Goal: Task Accomplishment & Management: Use online tool/utility

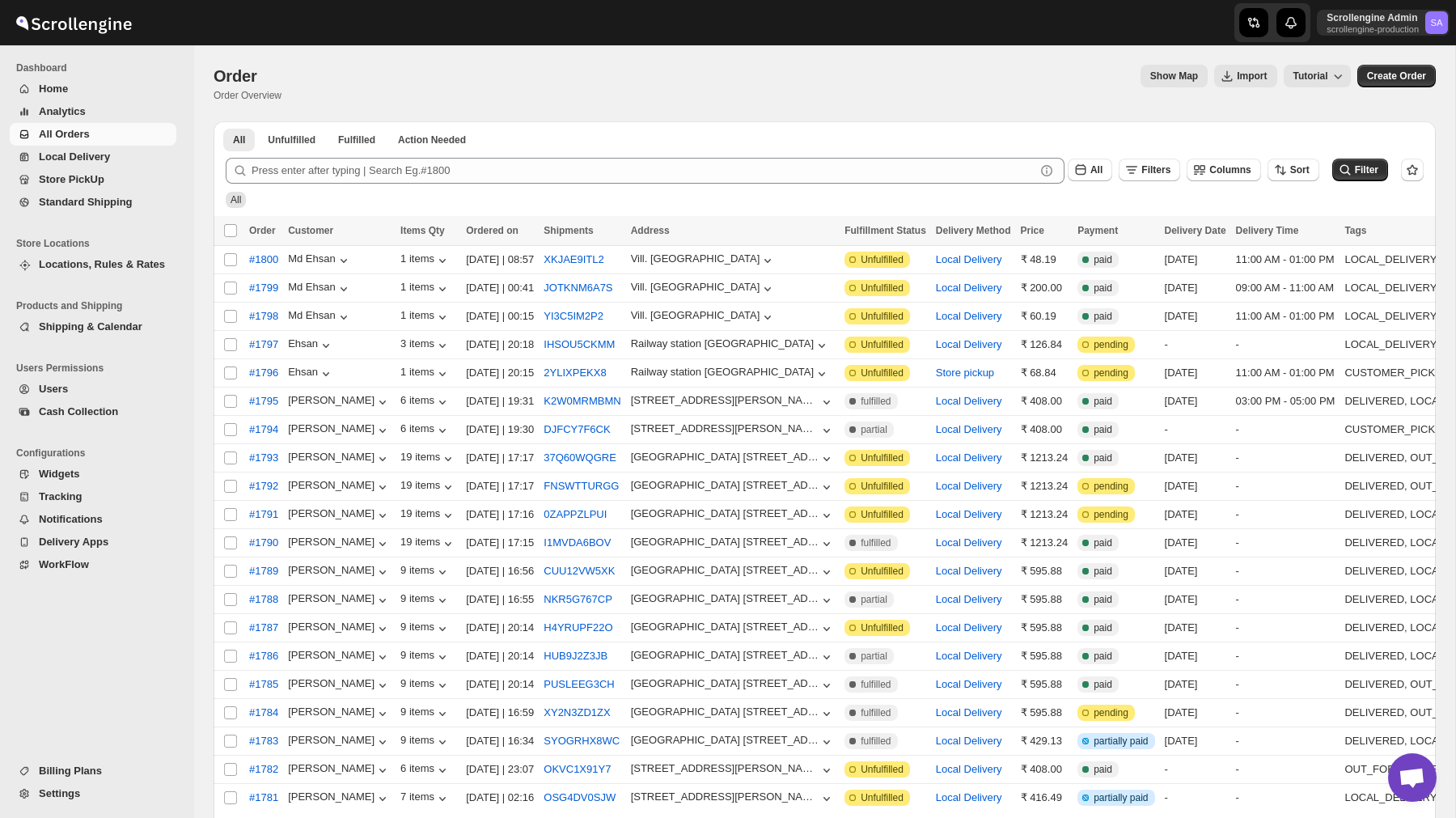
click at [63, 556] on button "WorkFlow" at bounding box center [93, 565] width 167 height 23
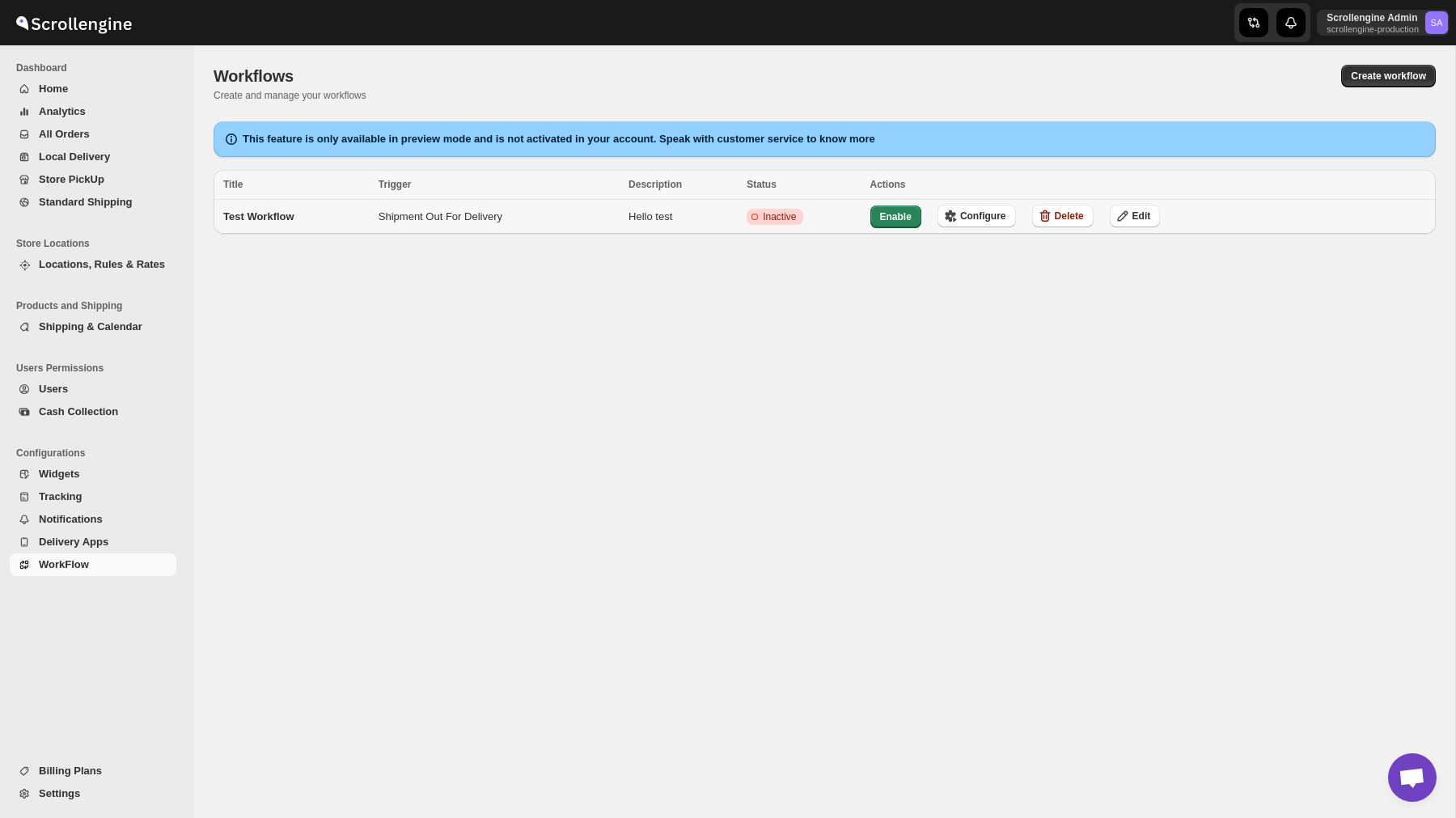
click at [480, 219] on td "Shipment Out For Delivery" at bounding box center [498, 217] width 250 height 35
click at [998, 220] on span "Configure" at bounding box center [983, 216] width 46 height 13
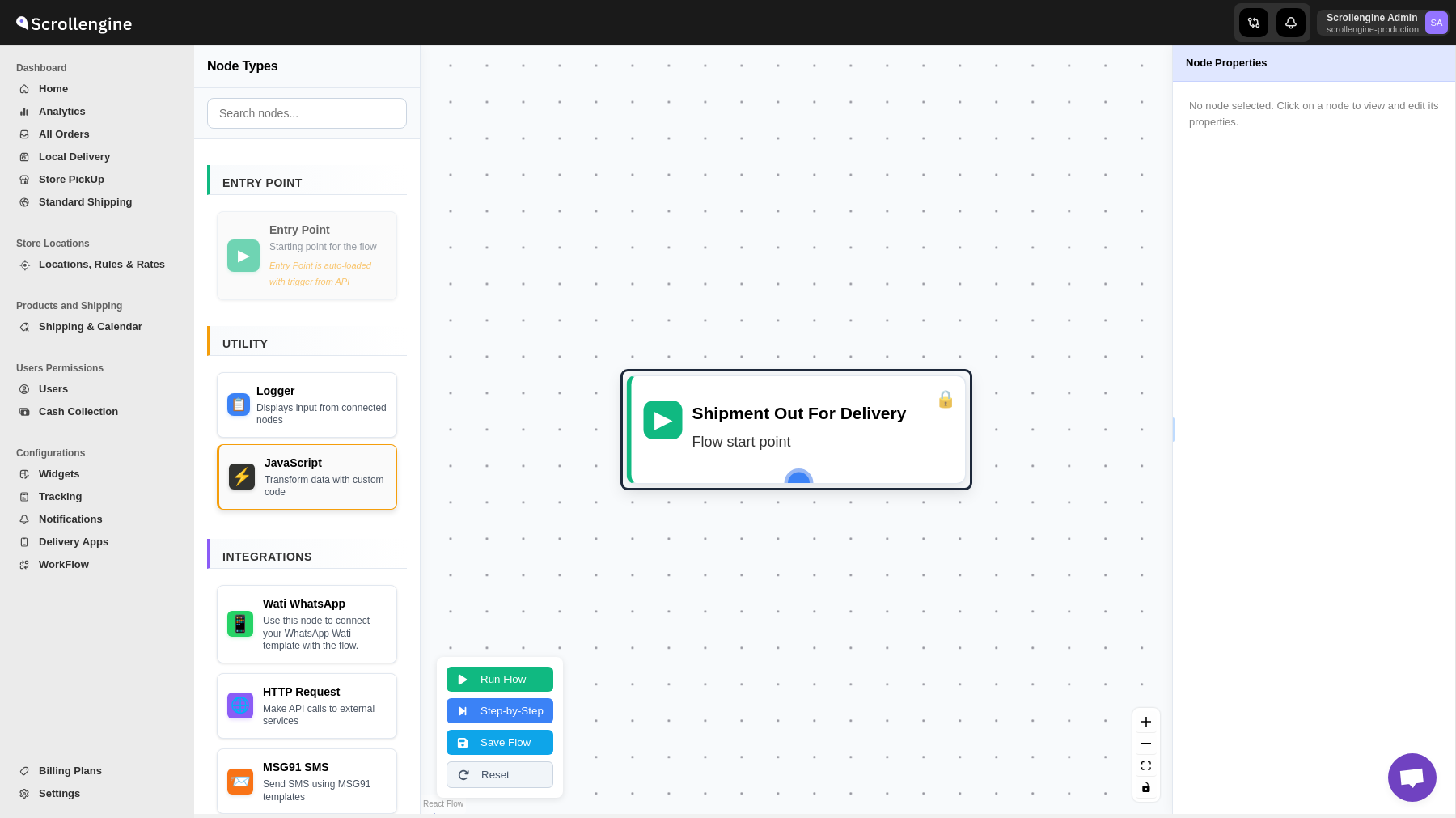
click at [322, 493] on div "Transform data with custom code" at bounding box center [325, 486] width 122 height 25
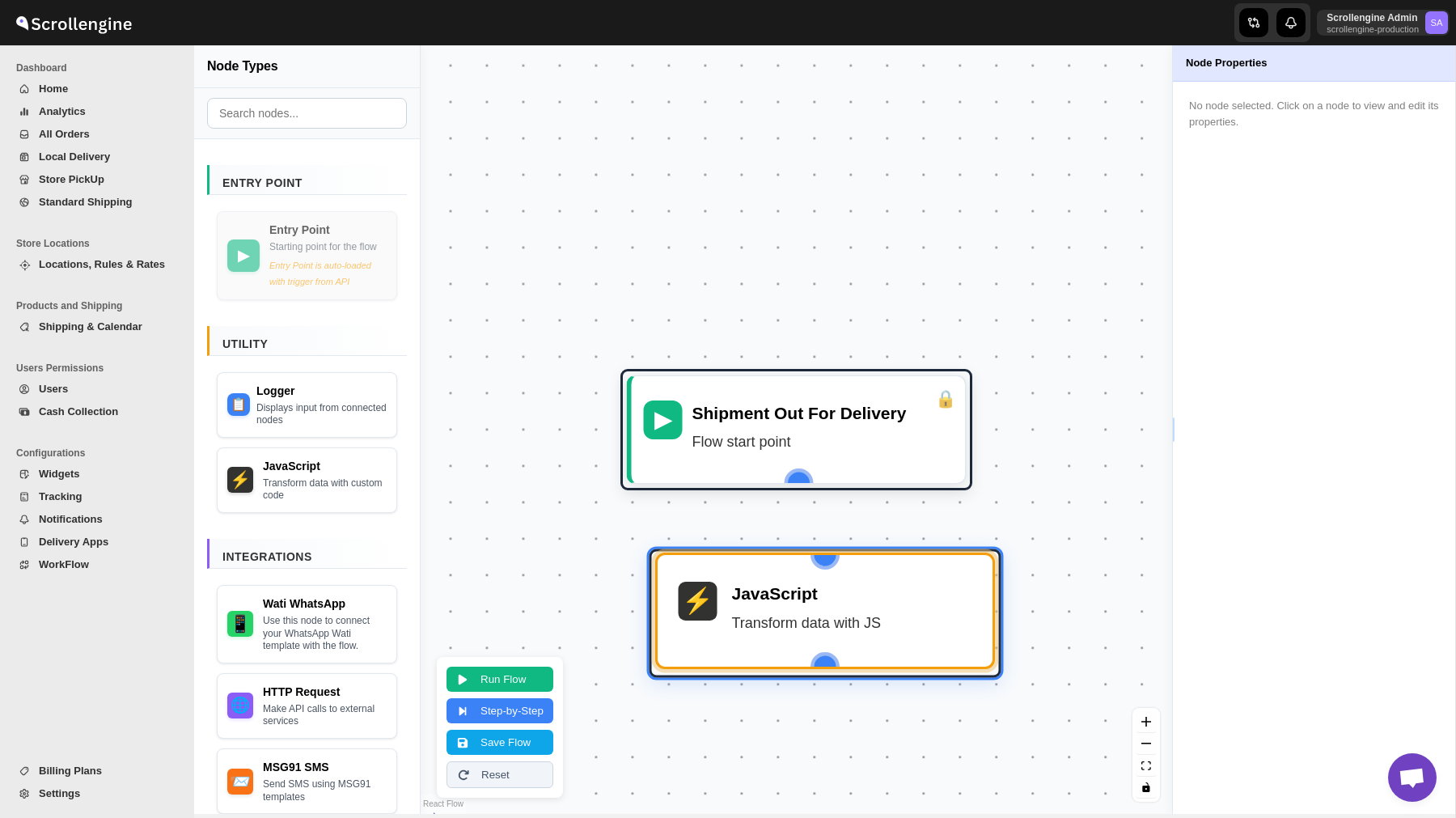
drag, startPoint x: 857, startPoint y: 730, endPoint x: 839, endPoint y: 618, distance: 113.4
click at [839, 618] on div "Transform data with JS" at bounding box center [852, 623] width 240 height 24
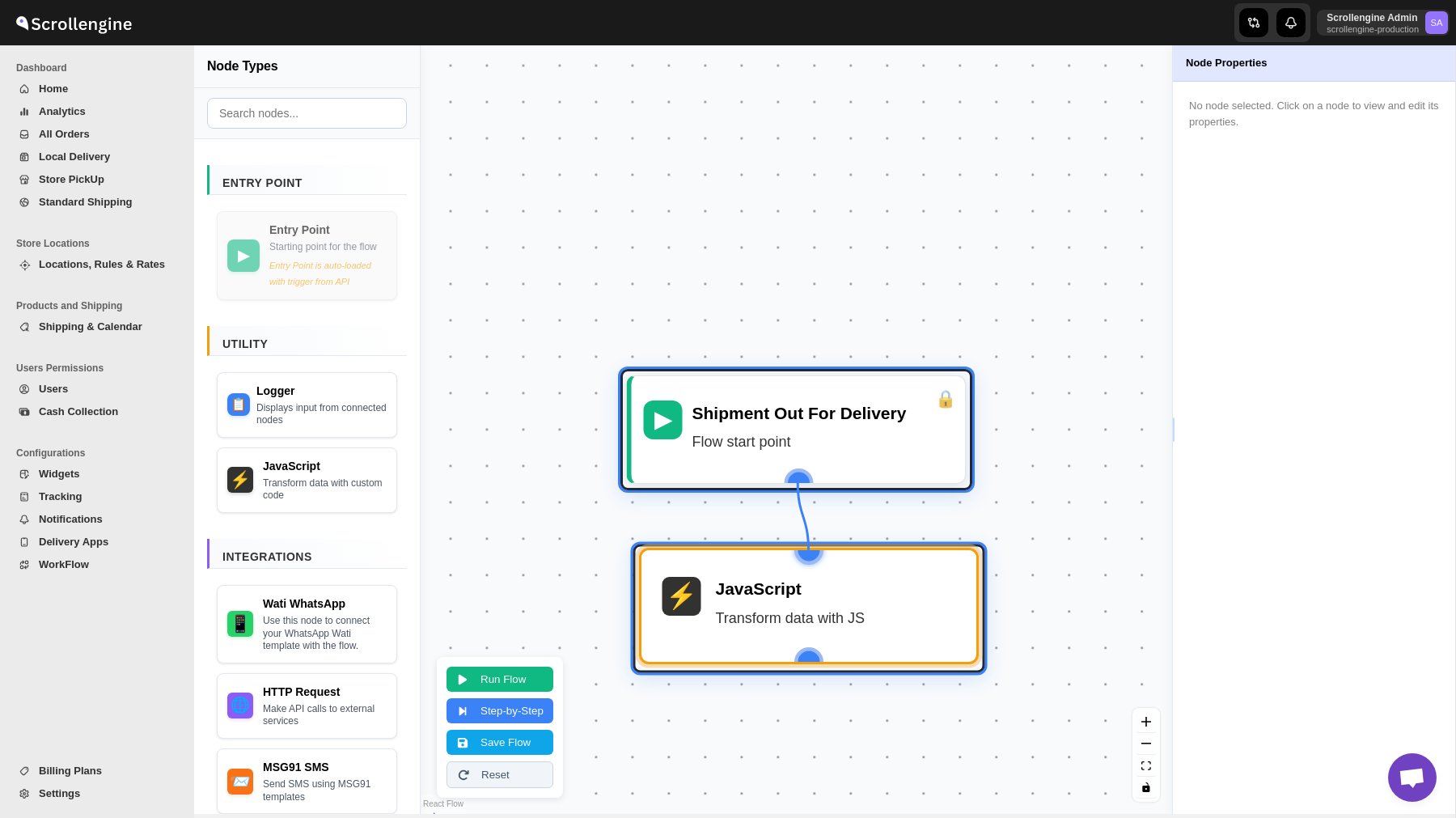
drag, startPoint x: 801, startPoint y: 476, endPoint x: 803, endPoint y: 556, distance: 80.0
click at [778, 556] on div "▶ Shipment Out For Delivery Flow start point ⚡ JavaScript Transform data with JS" at bounding box center [214, 824] width 1128 height 1153
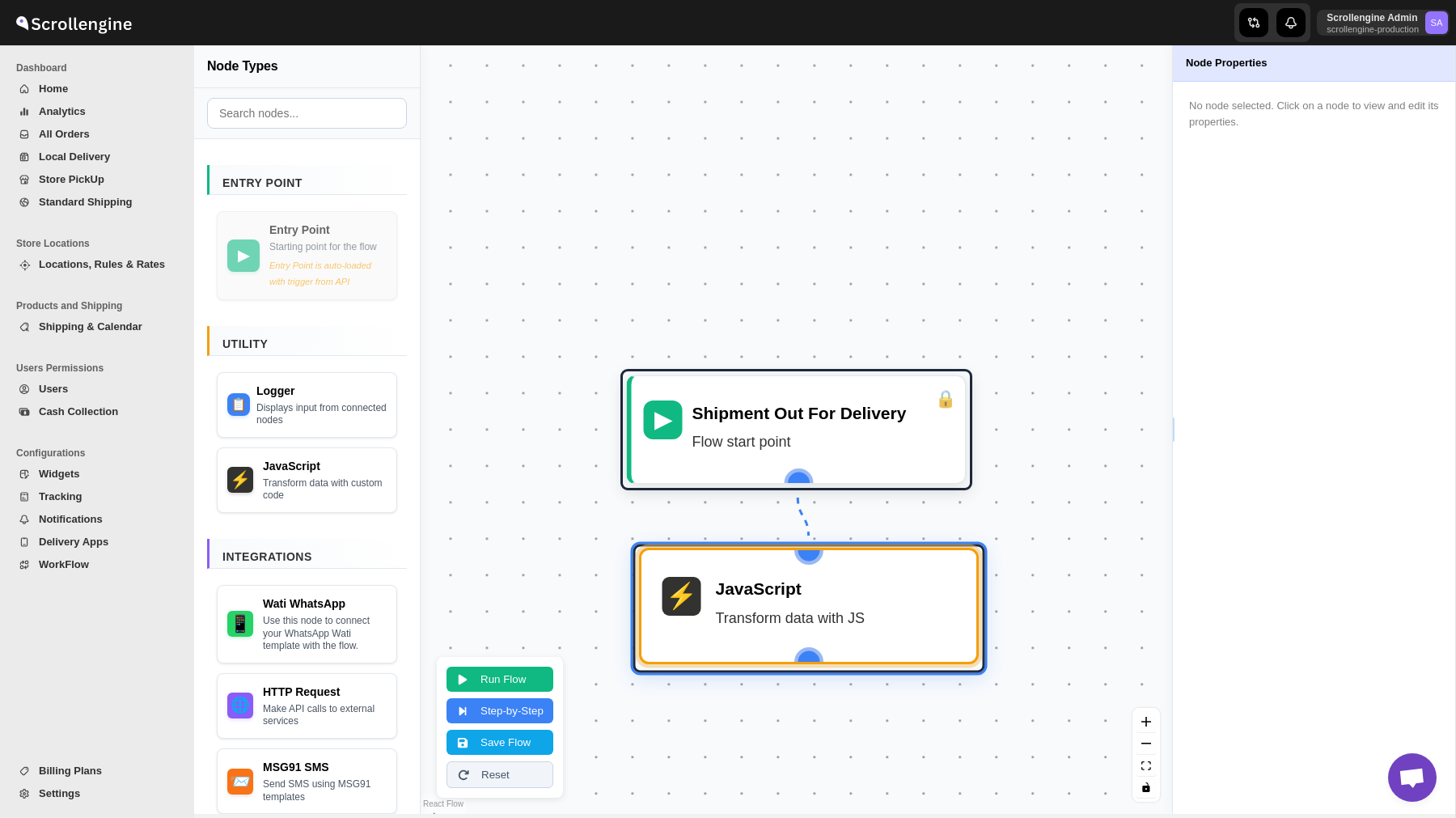
click at [797, 618] on div "Transform data with JS" at bounding box center [835, 618] width 240 height 24
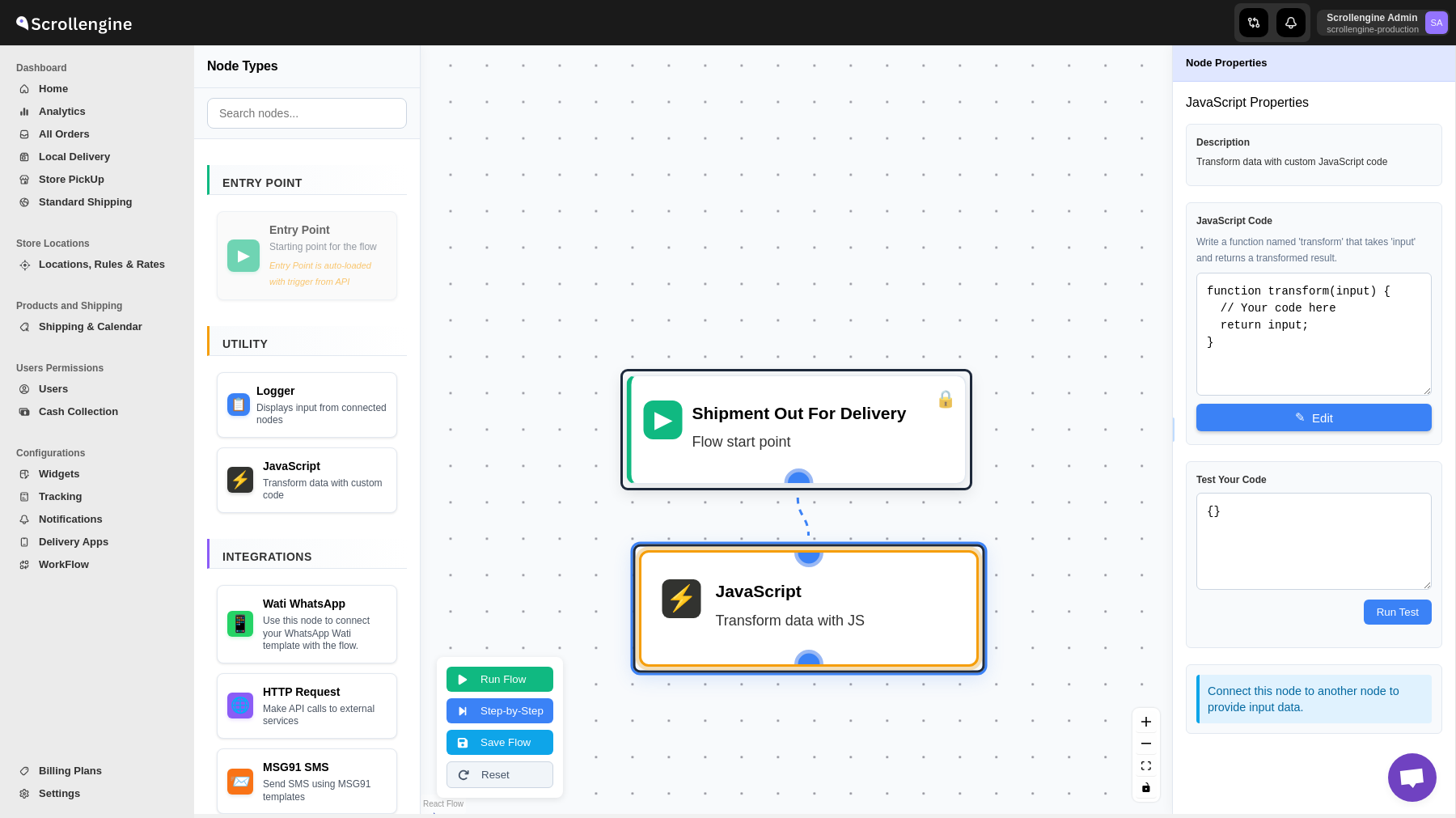
click at [1312, 433] on div "JavaScript Code Write a function named 'transform' that takes 'input' and retur…" at bounding box center [1314, 323] width 256 height 243
click at [1312, 425] on button "✎ Edit" at bounding box center [1314, 417] width 235 height 27
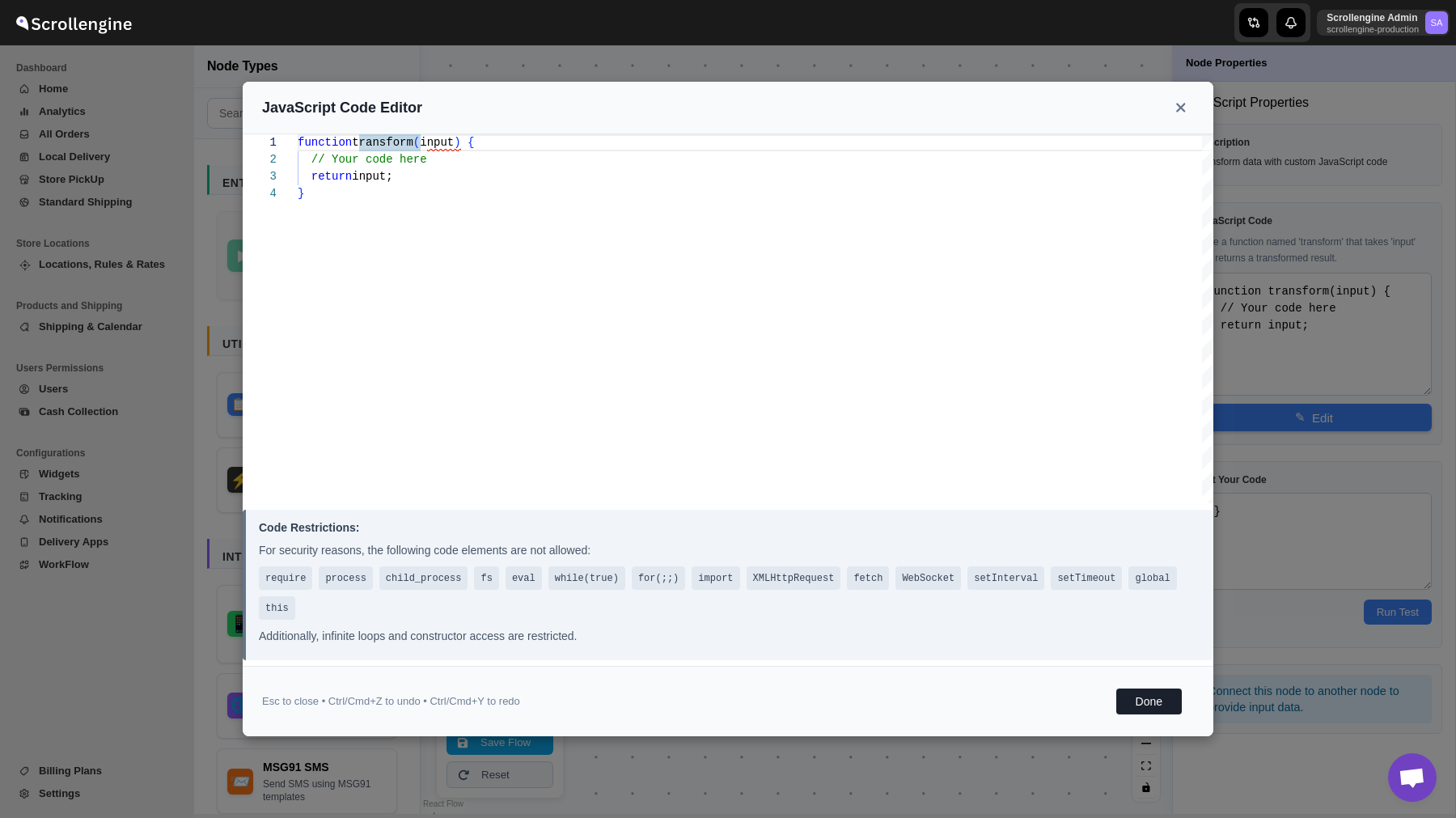
type textarea "function transform(input) { // Your code here return input; }"
click at [391, 235] on div "function transform ( input ) { // Your code here return input; }" at bounding box center [755, 319] width 916 height 369
drag, startPoint x: 391, startPoint y: 237, endPoint x: 289, endPoint y: 0, distance: 258.0
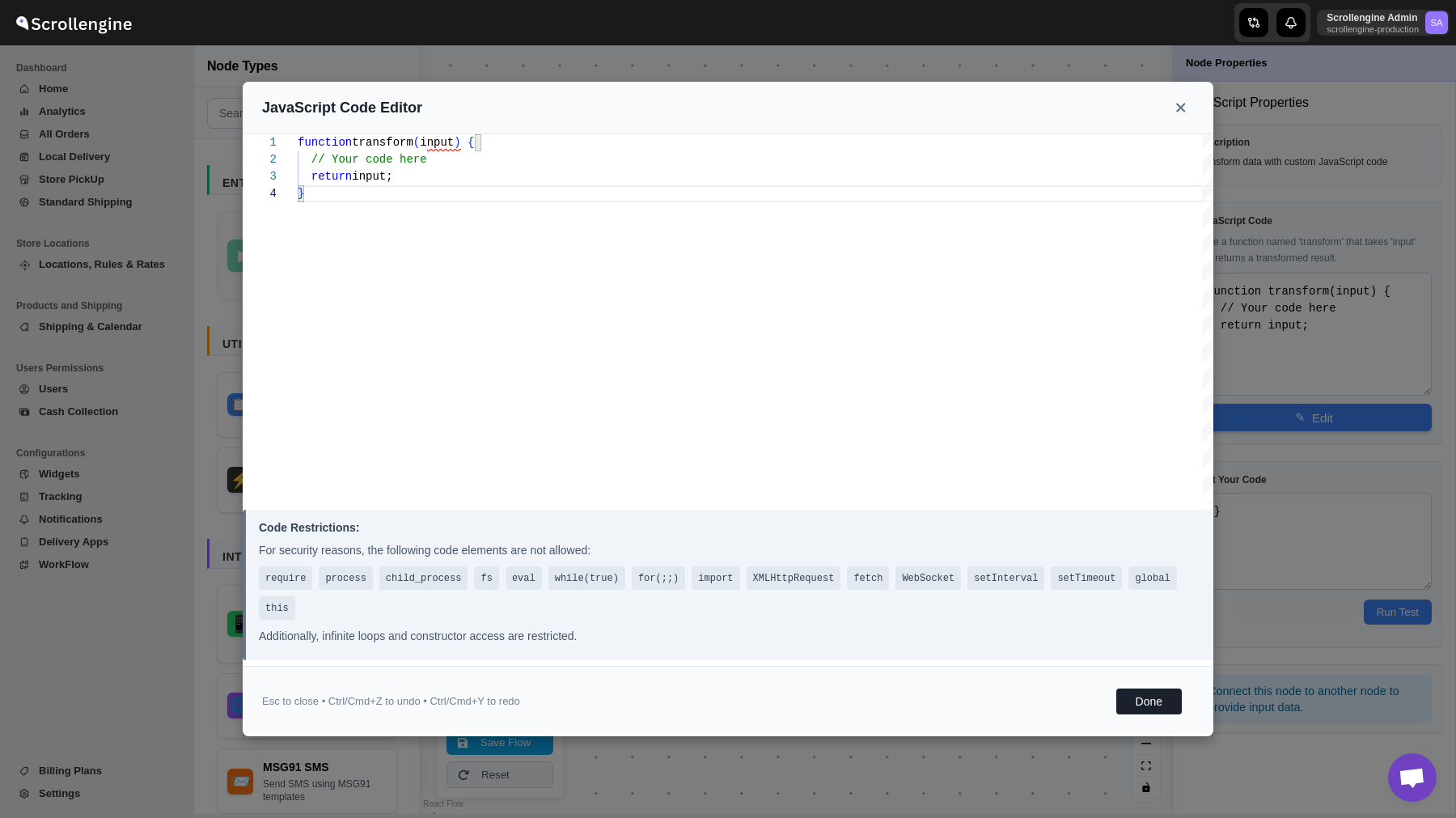
click at [297, 135] on div "function transform ( input ) { // Your code here return input; }" at bounding box center [755, 319] width 916 height 369
click at [763, 408] on div "function transform ( input ) { // Your code here return input; }" at bounding box center [755, 319] width 916 height 369
drag, startPoint x: 406, startPoint y: 224, endPoint x: 259, endPoint y: 73, distance: 210.7
click at [297, 135] on div "function transform ( input ) { // Your code here return input; }" at bounding box center [755, 319] width 916 height 369
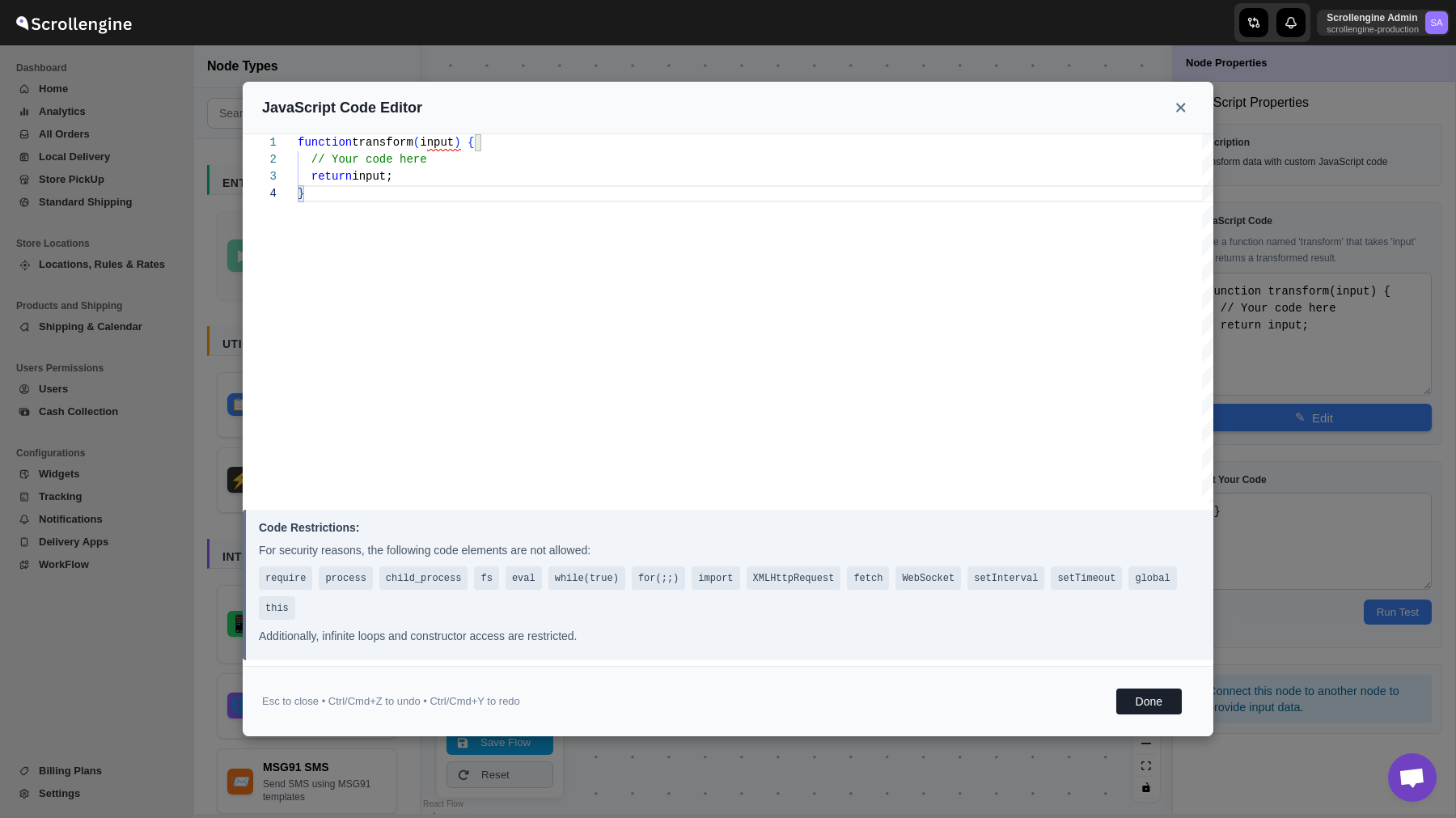
scroll to position [0, 0]
click at [1185, 105] on icon at bounding box center [1181, 107] width 11 height 14
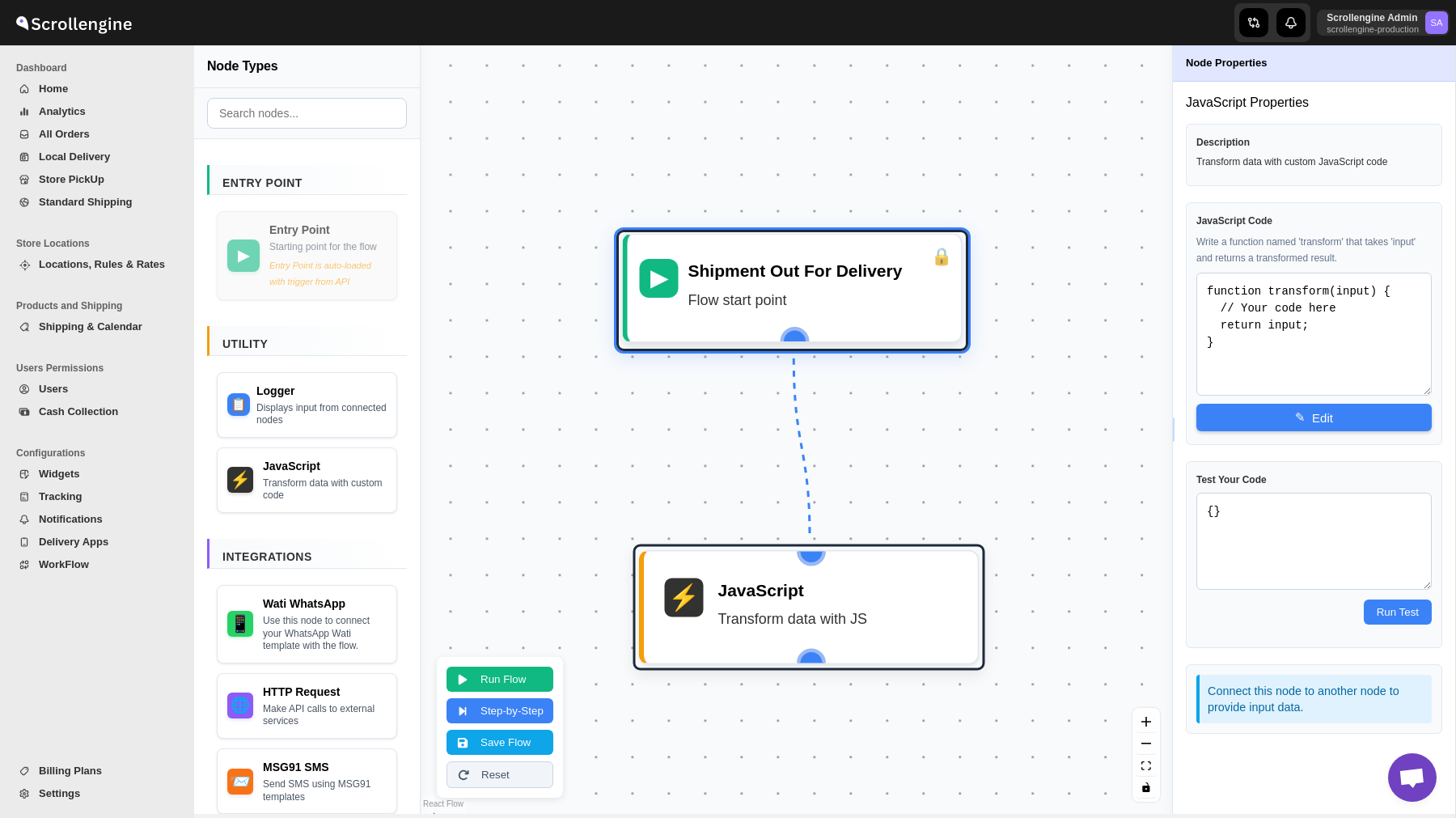
drag, startPoint x: 791, startPoint y: 441, endPoint x: 789, endPoint y: 302, distance: 139.0
click at [788, 302] on div "Flow start point" at bounding box center [819, 300] width 262 height 24
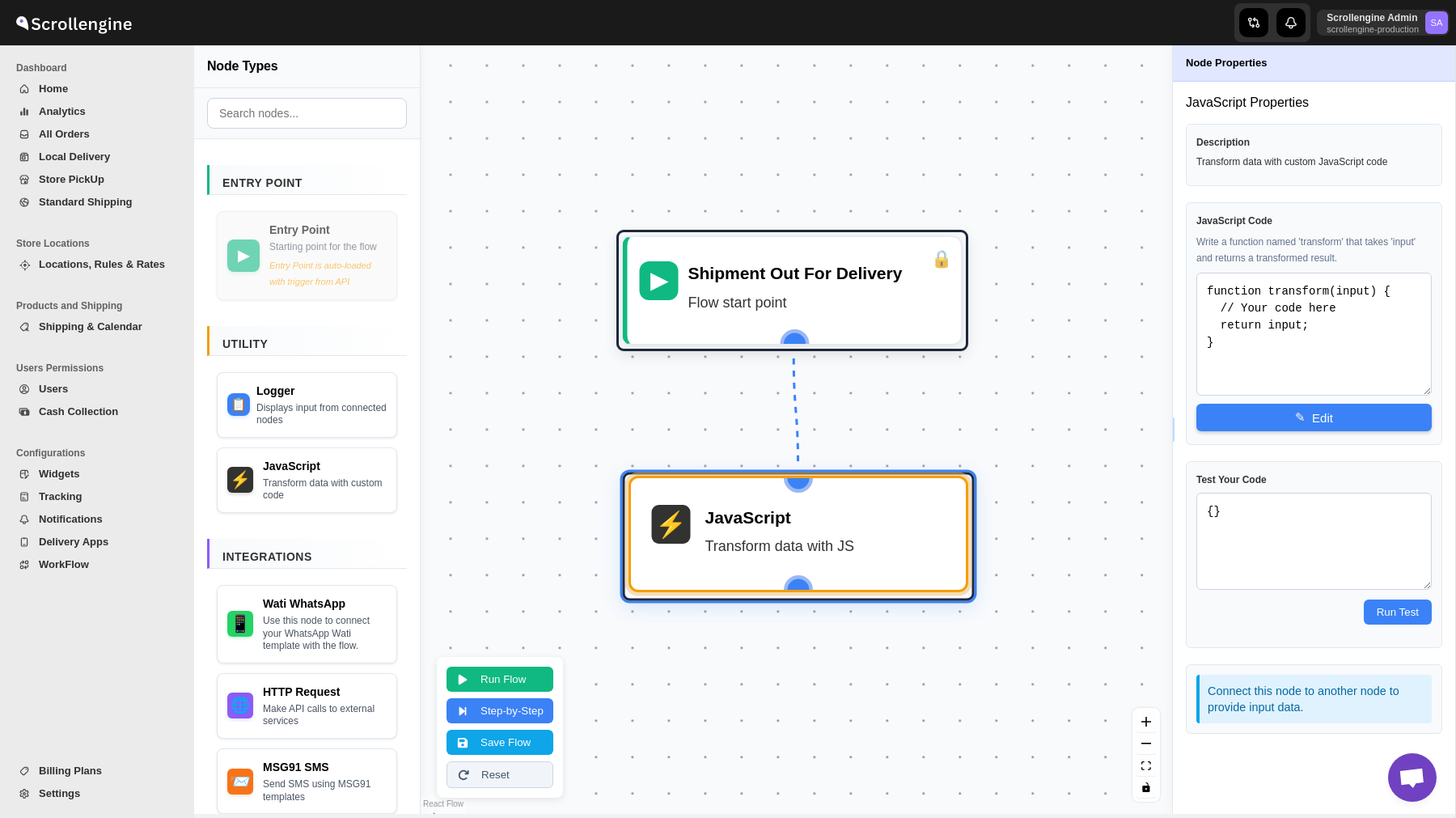
drag, startPoint x: 831, startPoint y: 631, endPoint x: 820, endPoint y: 557, distance: 74.8
click at [820, 557] on div "JavaScript Transform data with JS" at bounding box center [826, 534] width 240 height 58
click at [813, 536] on div "Transform data with JS" at bounding box center [825, 545] width 240 height 24
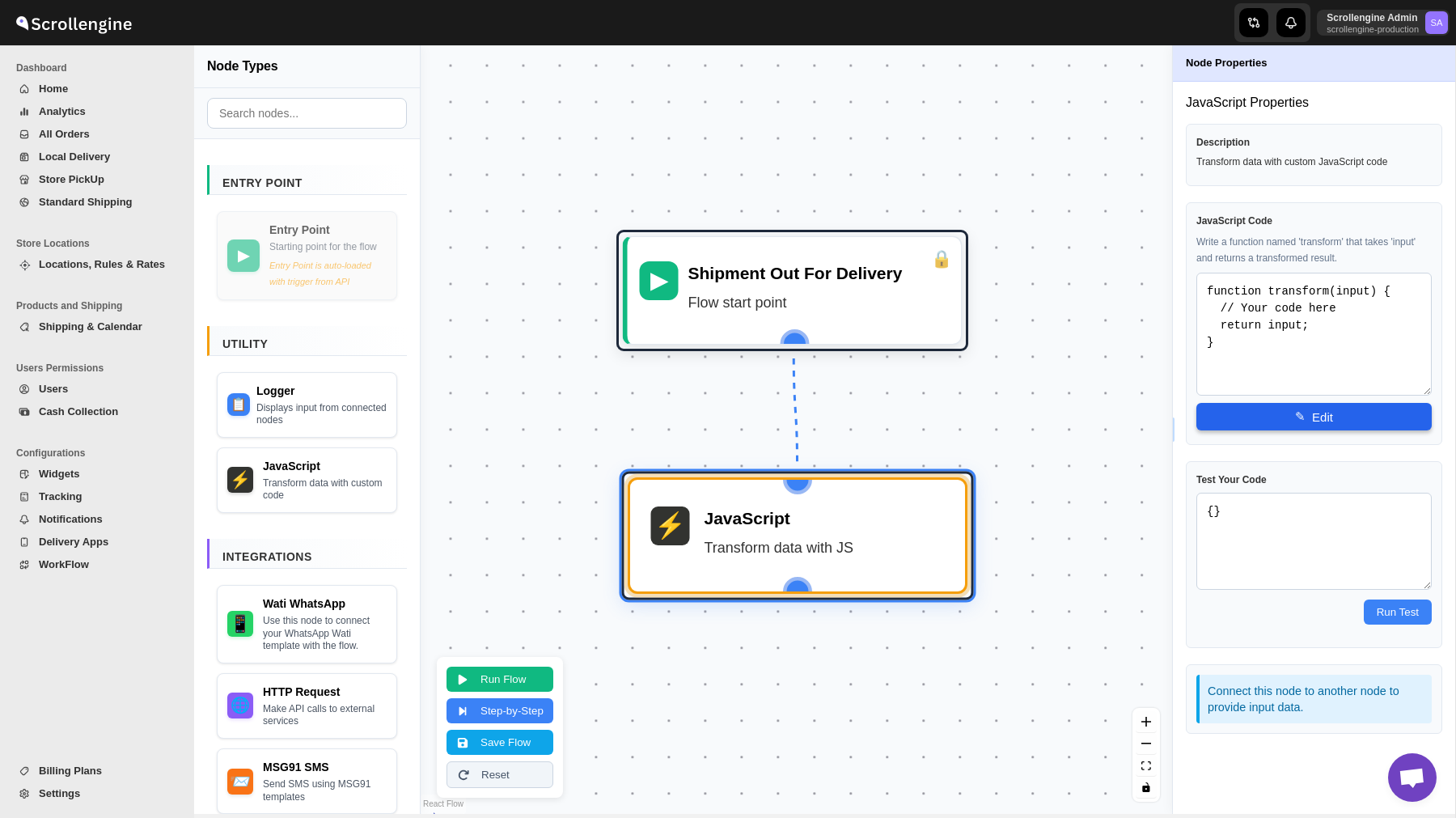
click at [1316, 415] on button "✎ Edit" at bounding box center [1314, 417] width 235 height 27
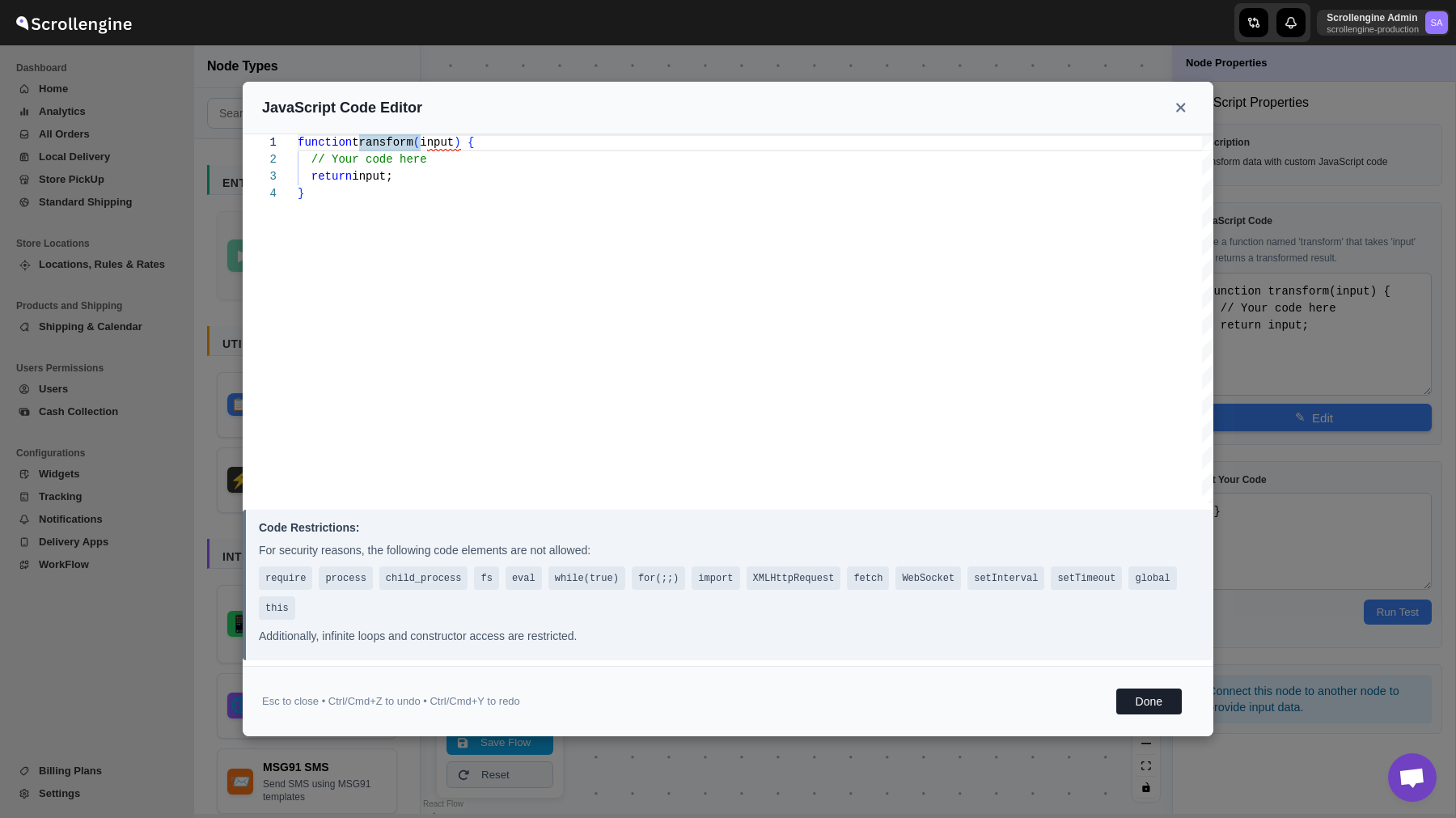
type textarea "function transform(input) { // Your code here return input; }"
drag, startPoint x: 570, startPoint y: 303, endPoint x: 248, endPoint y: 106, distance: 377.5
click at [297, 135] on div "function transform ( input ) { // Your code here return input; }" at bounding box center [755, 319] width 916 height 369
click at [556, 378] on div "function transform ( input ) { // Your code here return input; }" at bounding box center [755, 319] width 916 height 369
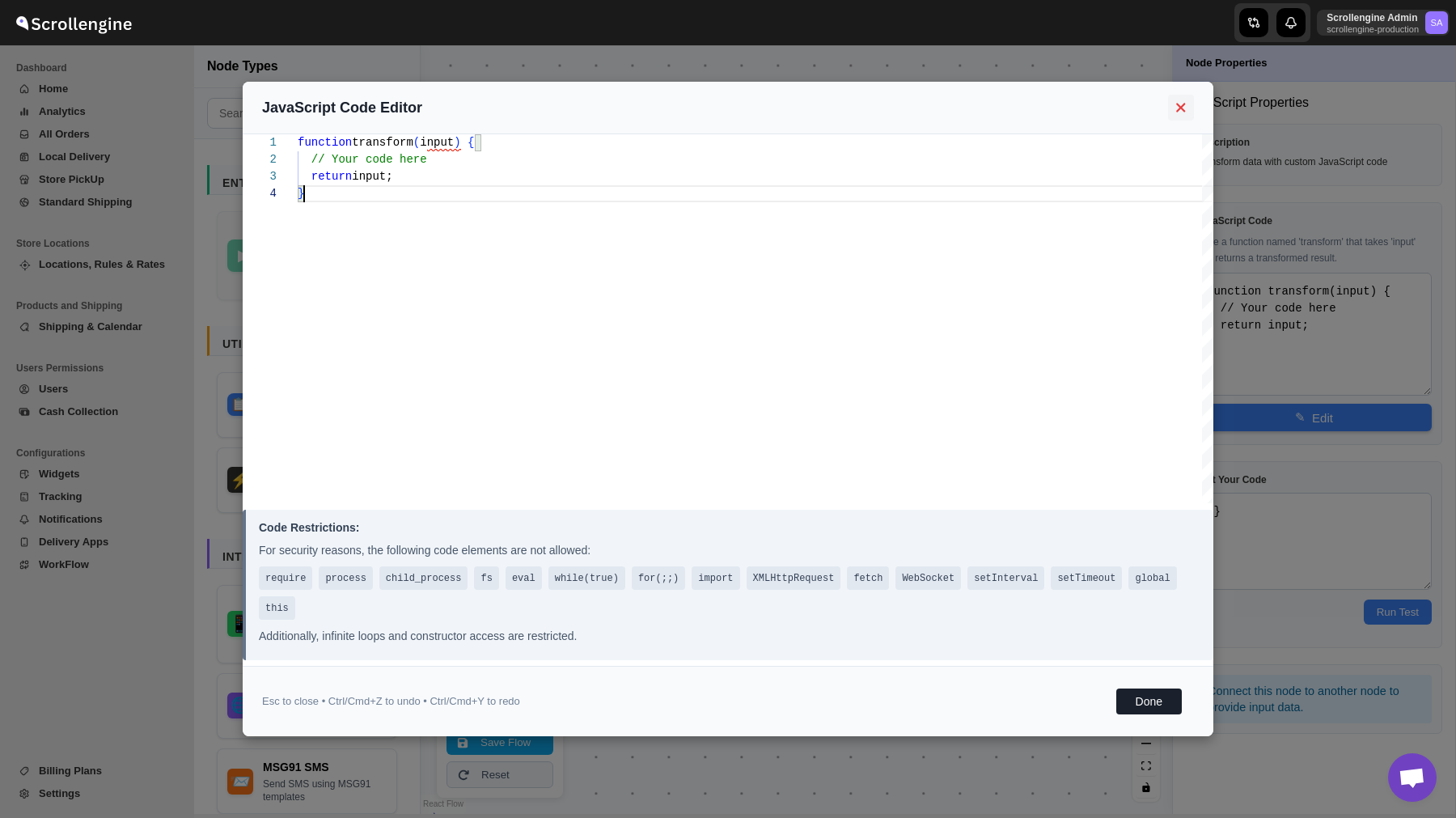
click at [1182, 107] on icon at bounding box center [1181, 107] width 9 height 9
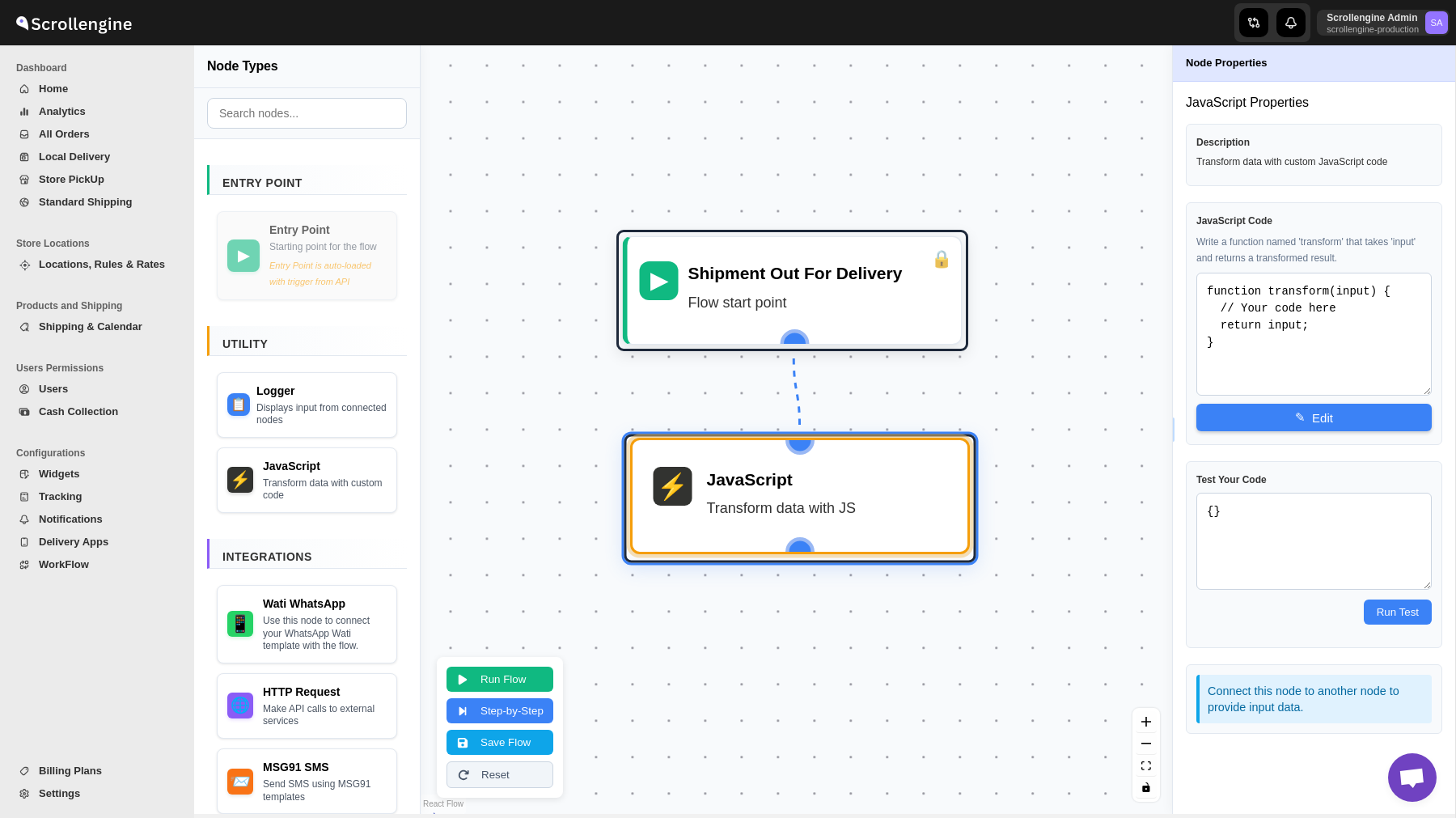
drag, startPoint x: 753, startPoint y: 539, endPoint x: 757, endPoint y: 503, distance: 36.2
click at [757, 503] on div "Transform data with JS" at bounding box center [827, 508] width 240 height 24
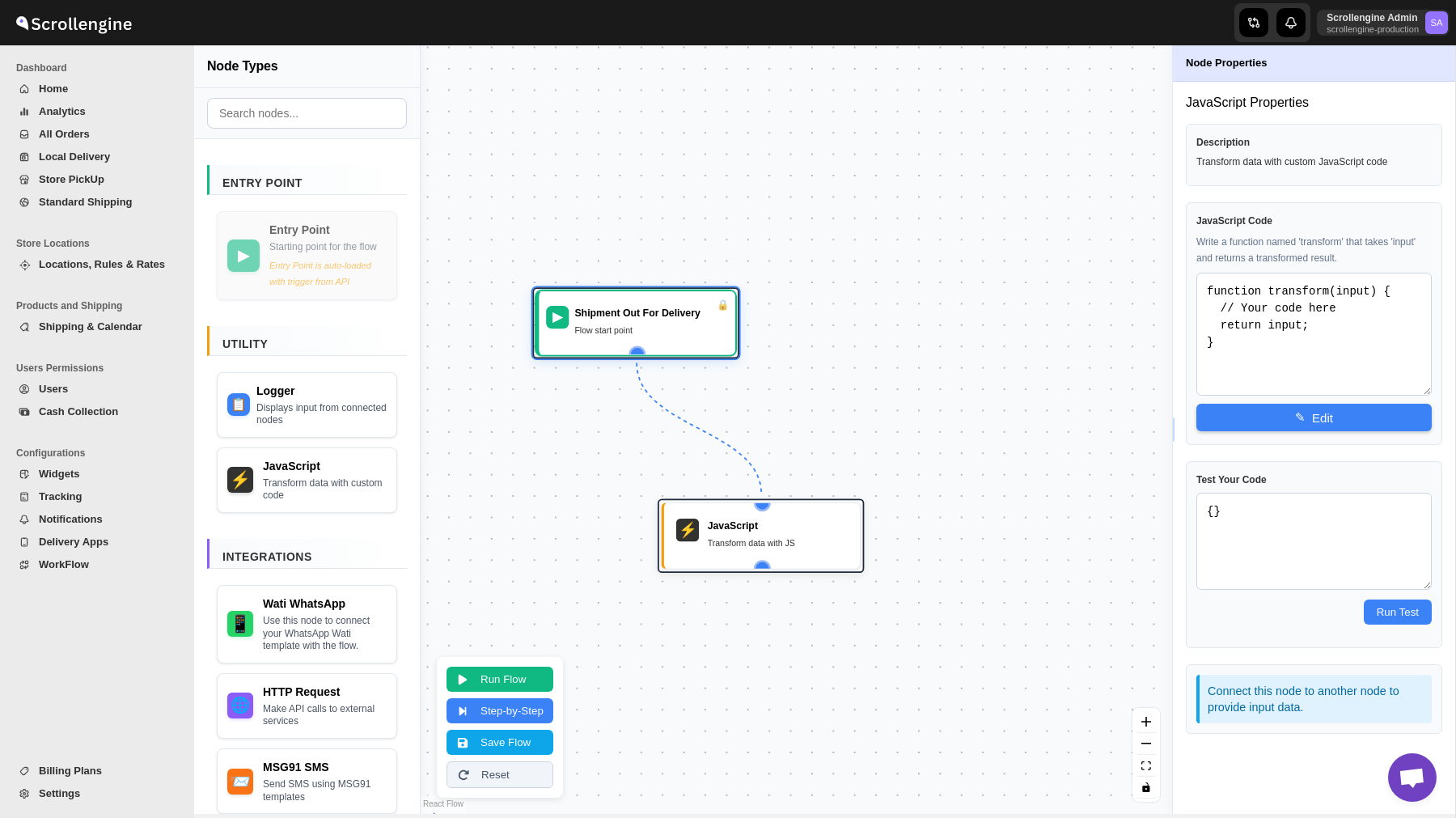
drag, startPoint x: 754, startPoint y: 405, endPoint x: 584, endPoint y: 273, distance: 215.2
click at [584, 274] on div "▶ Shipment Out For Delivery Flow start point ⚡ JavaScript Transform data with JS" at bounding box center [797, 429] width 751 height 769
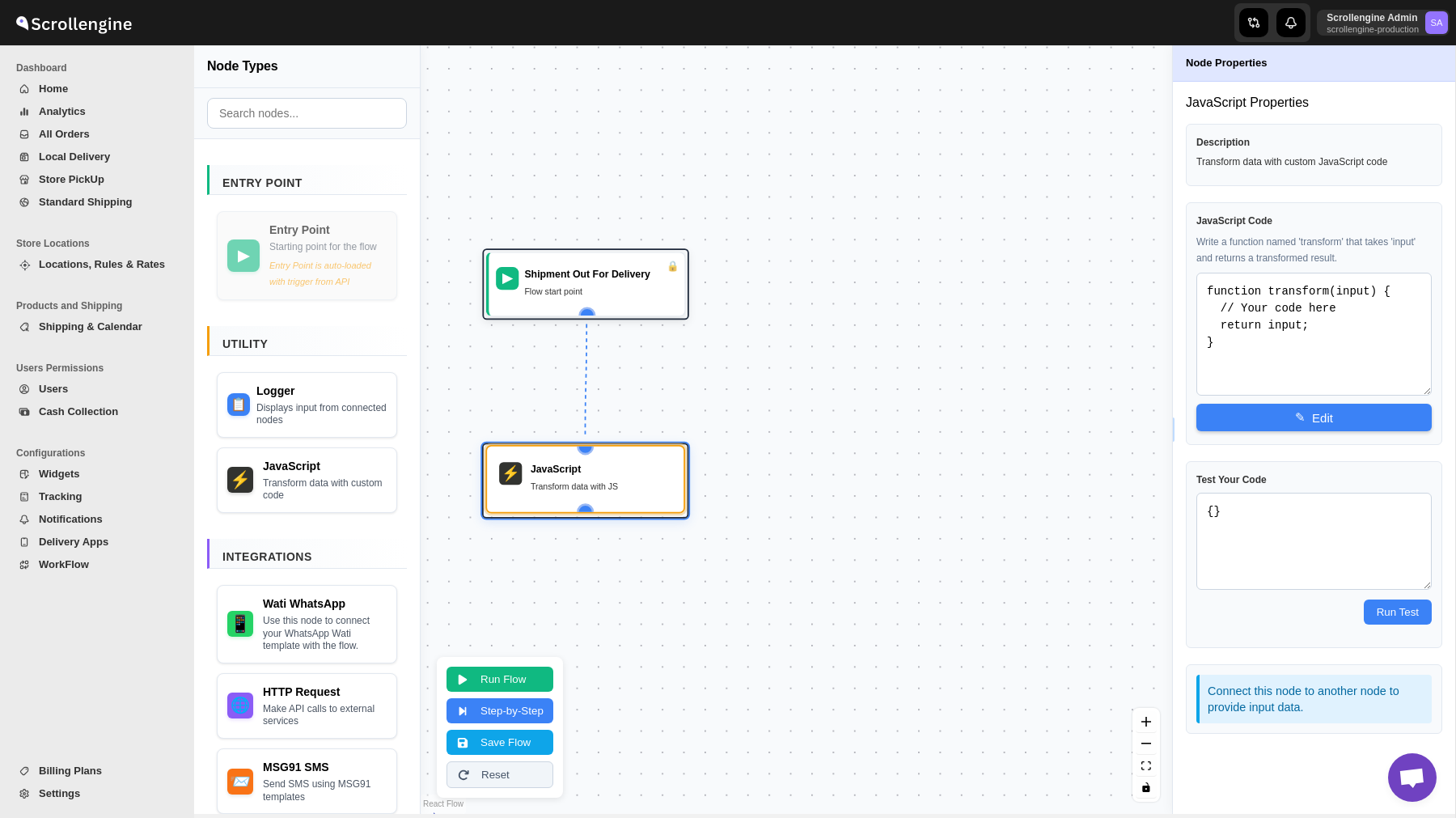
drag, startPoint x: 735, startPoint y: 539, endPoint x: 563, endPoint y: 481, distance: 181.5
click at [561, 481] on div "JavaScript Transform data with JS" at bounding box center [601, 479] width 141 height 34
click at [602, 302] on div "▶ Shipment Out For Delivery Flow start point" at bounding box center [586, 283] width 188 height 49
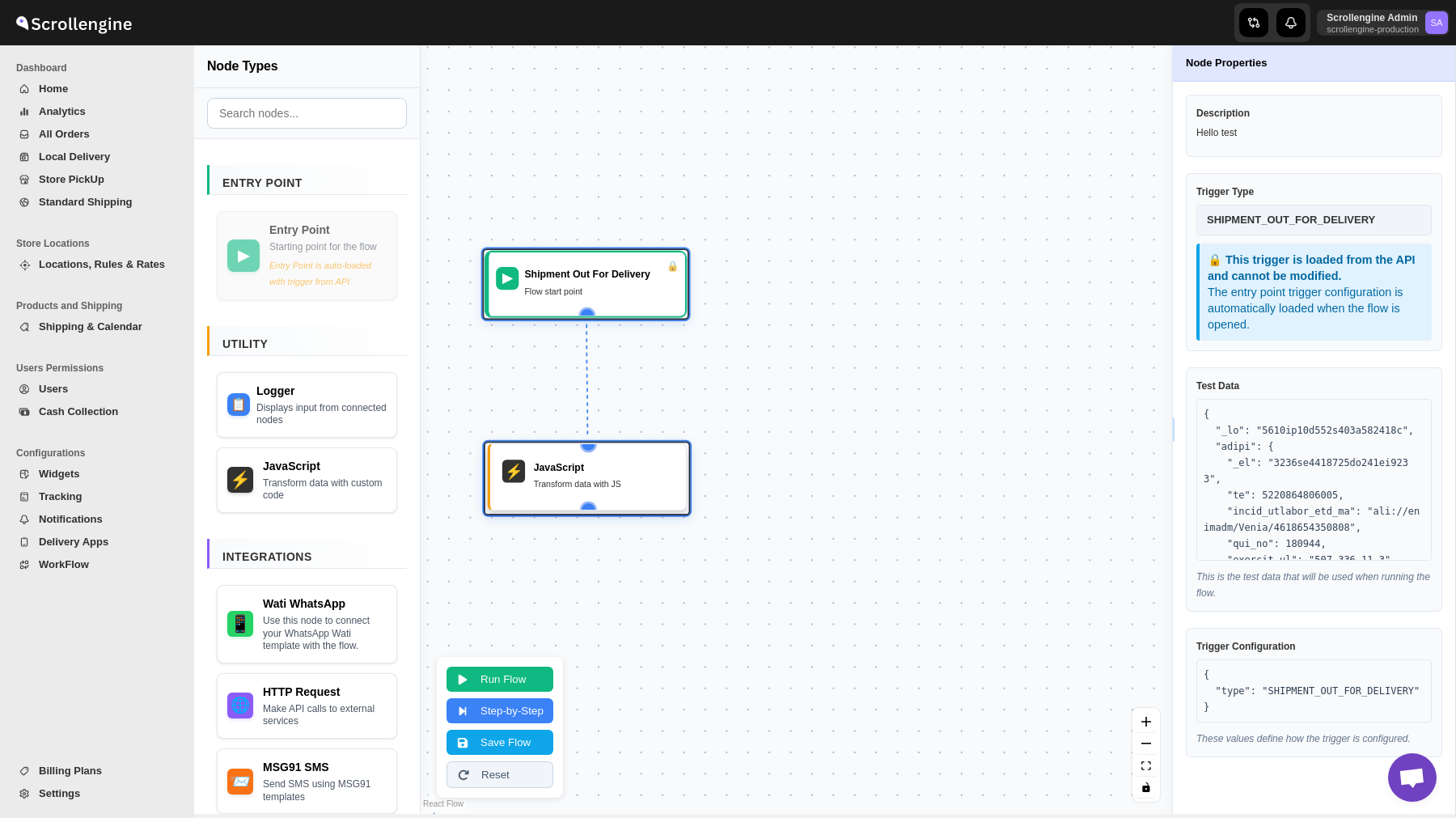
click at [595, 496] on div "⚡ JavaScript Transform data with JS" at bounding box center [588, 477] width 179 height 49
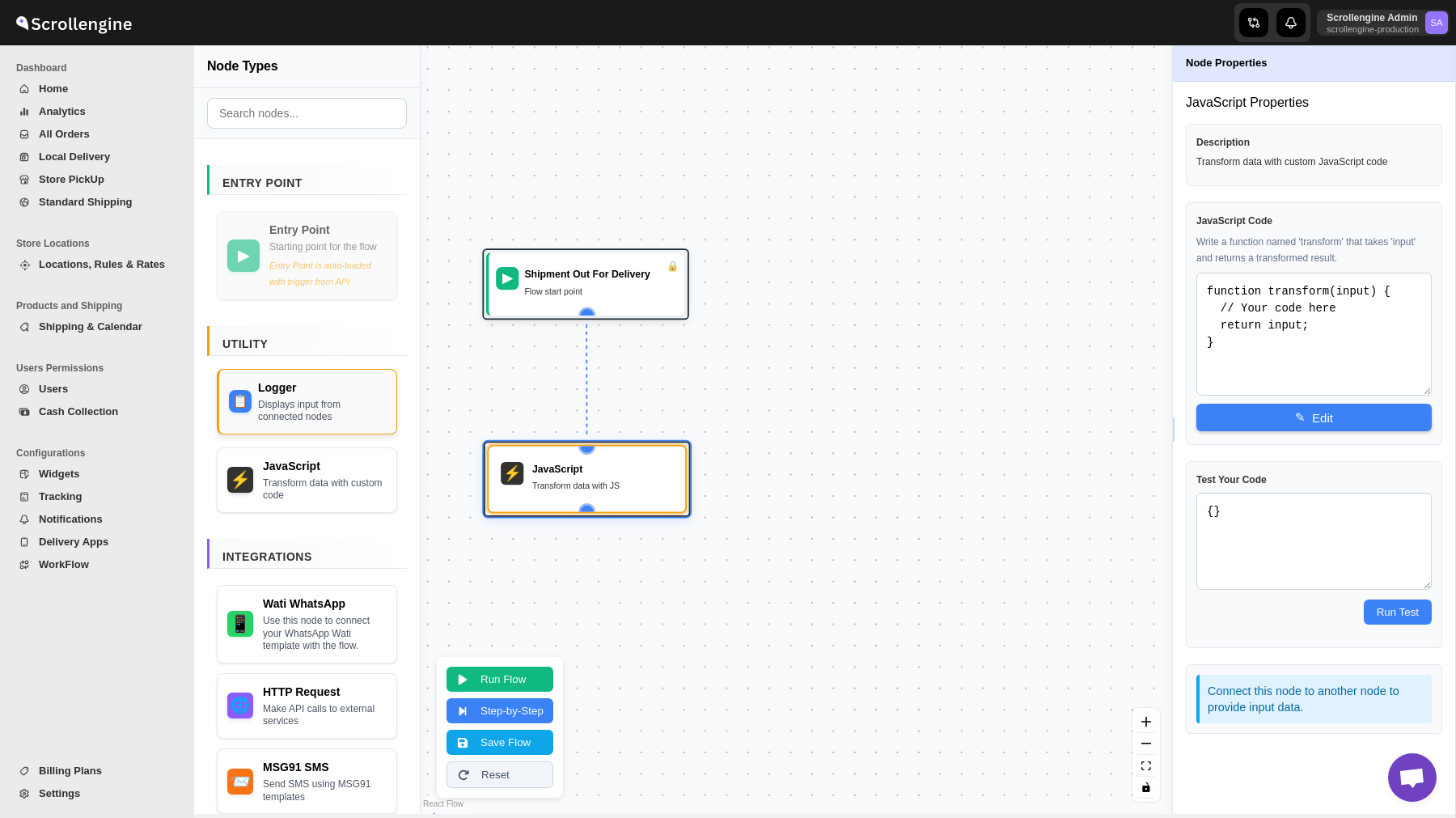
click at [330, 424] on div "Displays input from connected nodes" at bounding box center [322, 411] width 129 height 25
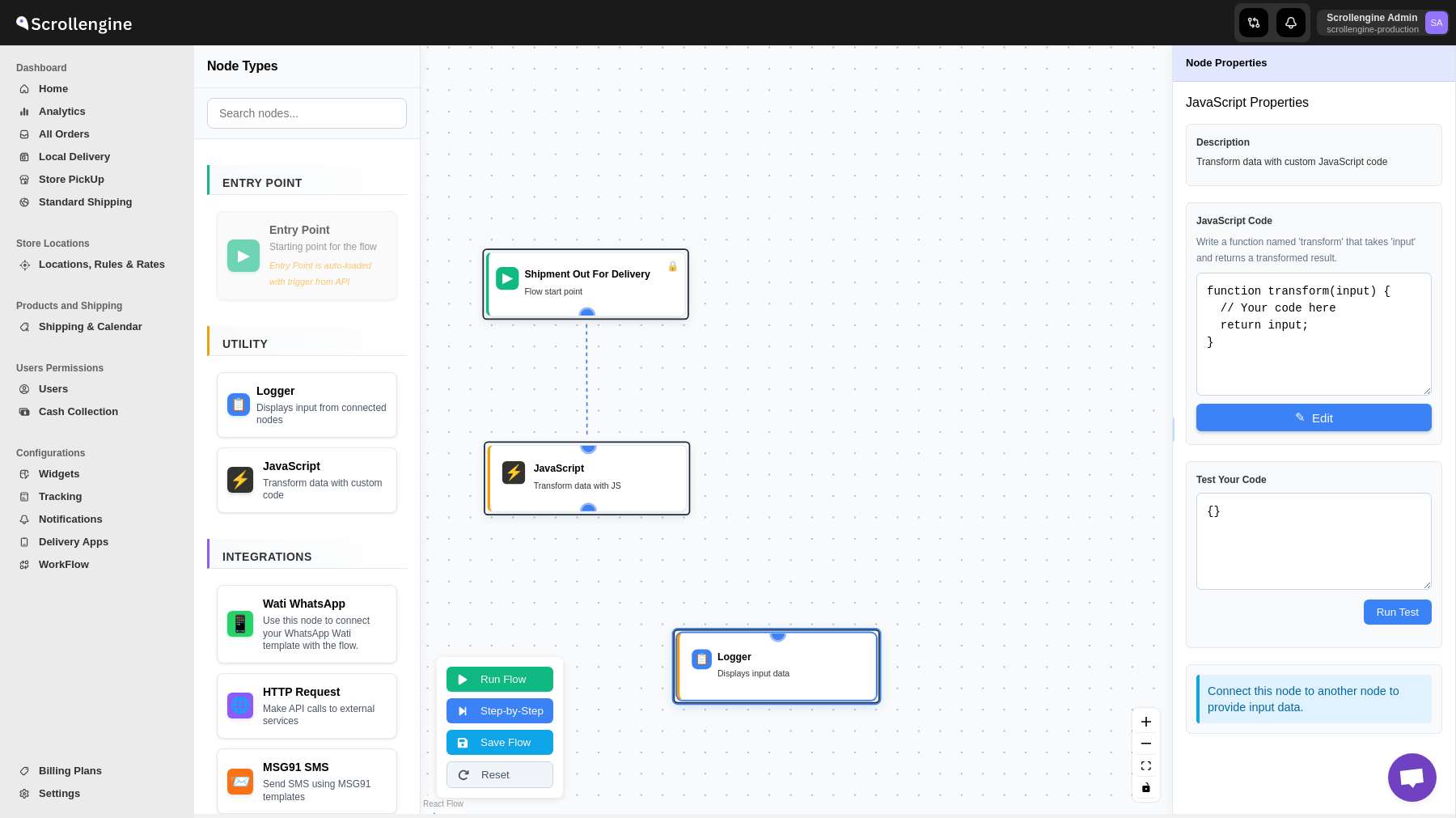
click at [750, 665] on div "Logger Displays input data" at bounding box center [790, 666] width 146 height 34
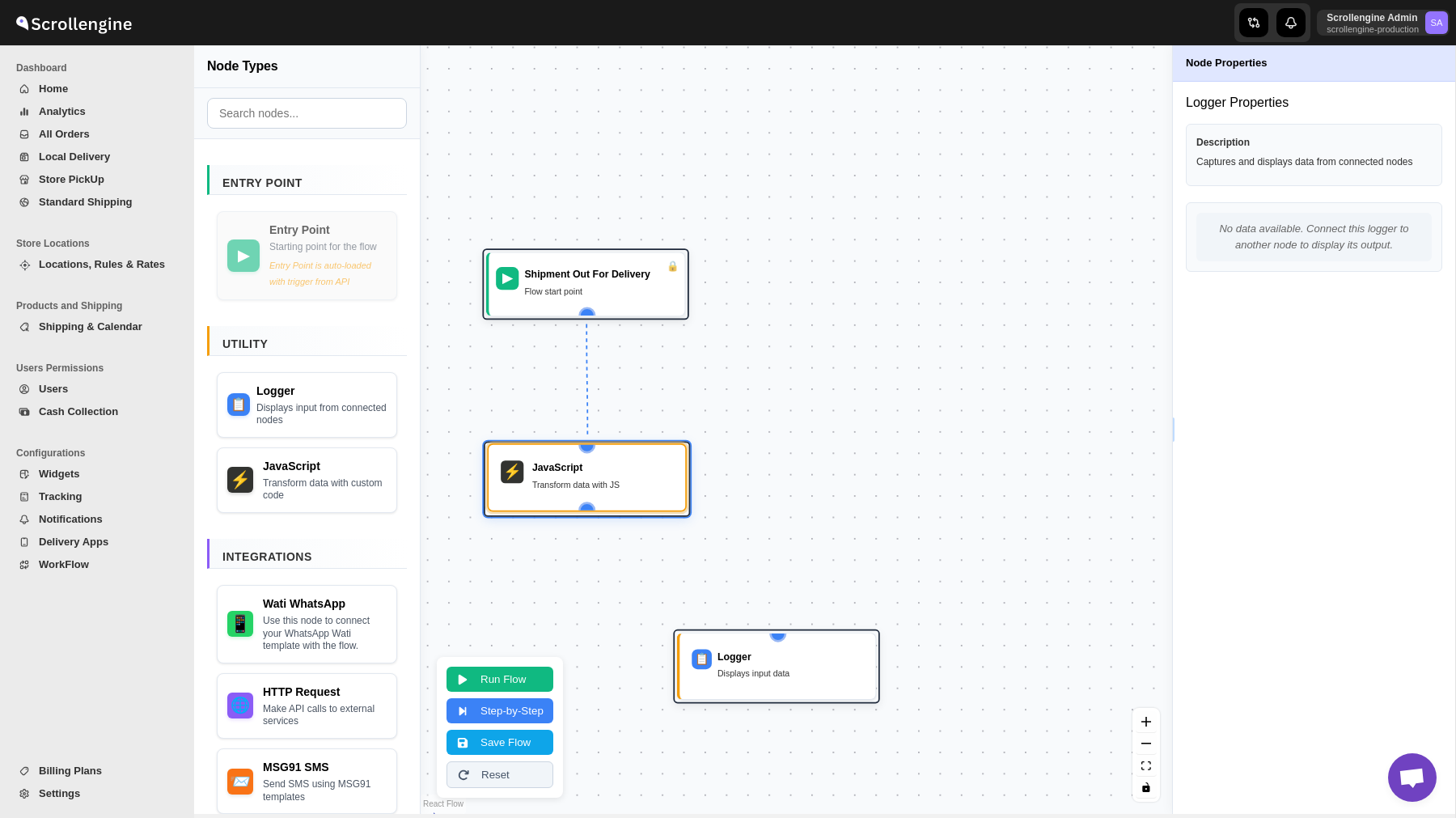
click at [553, 446] on div "⚡ JavaScript Transform data with JS" at bounding box center [587, 477] width 200 height 69
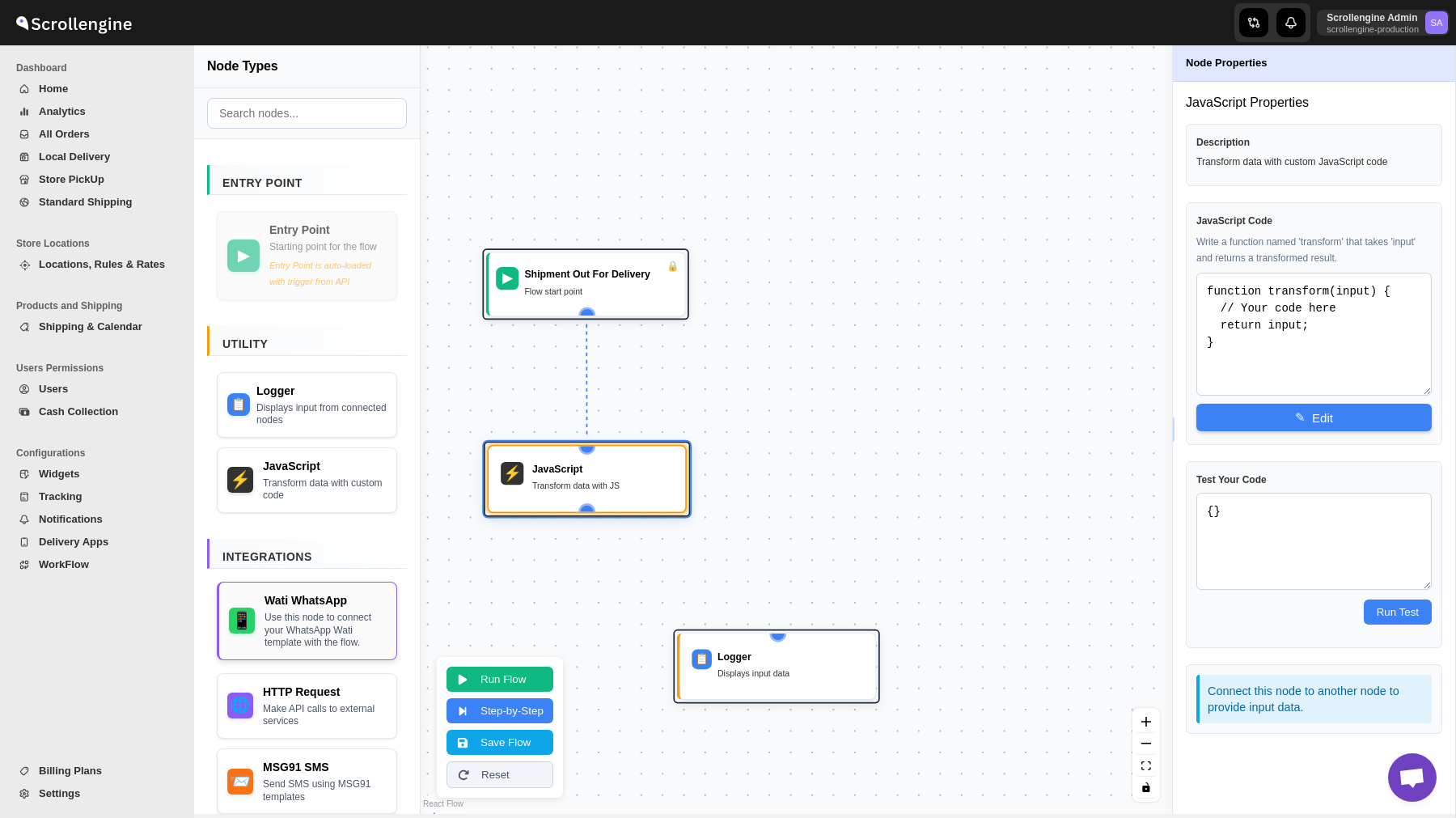
click at [330, 640] on div "Use this node to connect your WhatsApp Wati template with the flow." at bounding box center [325, 631] width 122 height 38
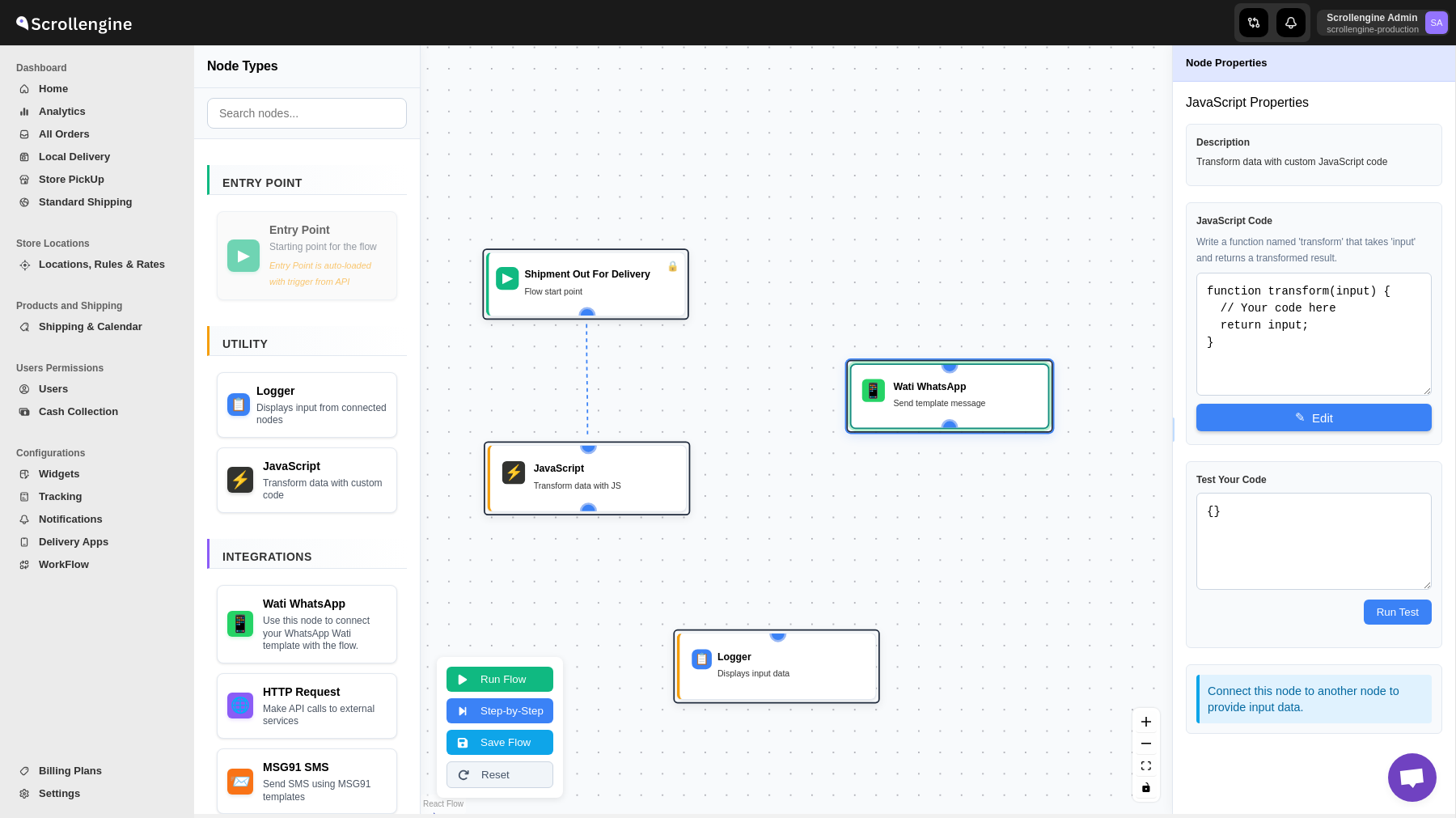
drag, startPoint x: 717, startPoint y: 658, endPoint x: 891, endPoint y: 387, distance: 322.1
click at [891, 387] on div "▶ Shipment Out For Delivery Flow start point ⚡ JavaScript Transform data with J…" at bounding box center [797, 429] width 751 height 769
click at [924, 389] on div "Wati WhatsApp" at bounding box center [964, 383] width 144 height 14
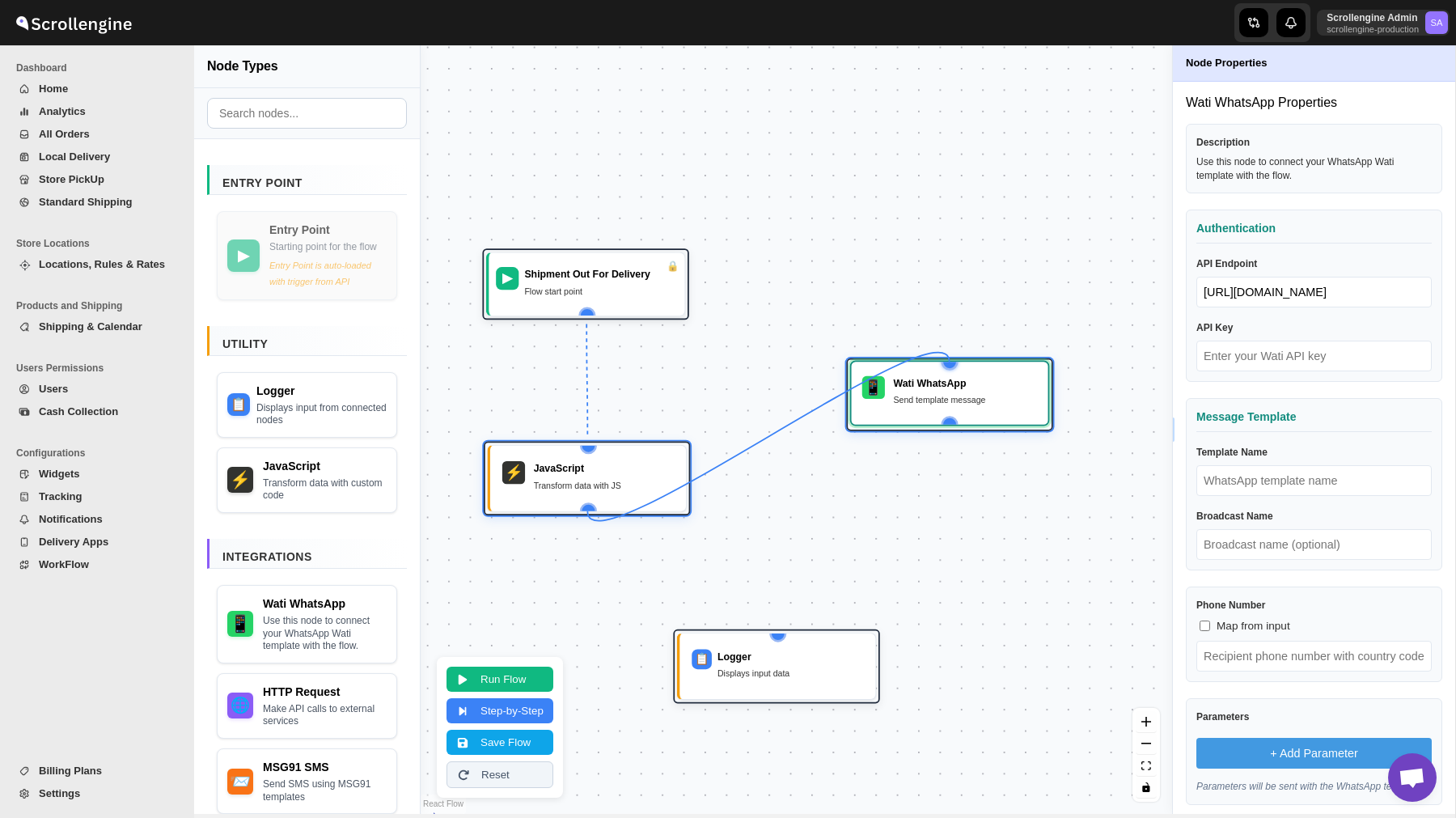
drag, startPoint x: 587, startPoint y: 507, endPoint x: 953, endPoint y: 367, distance: 391.9
click at [747, 389] on div "▶ Shipment Out For Delivery Flow start point ⚡ JavaScript Transform data with J…" at bounding box center [417, 728] width 662 height 677
drag, startPoint x: 953, startPoint y: 367, endPoint x: 956, endPoint y: 483, distance: 116.0
click at [956, 487] on div "▶ Shipment Out For Delivery Flow start point ⚡ JavaScript Transform data with J…" at bounding box center [797, 429] width 751 height 769
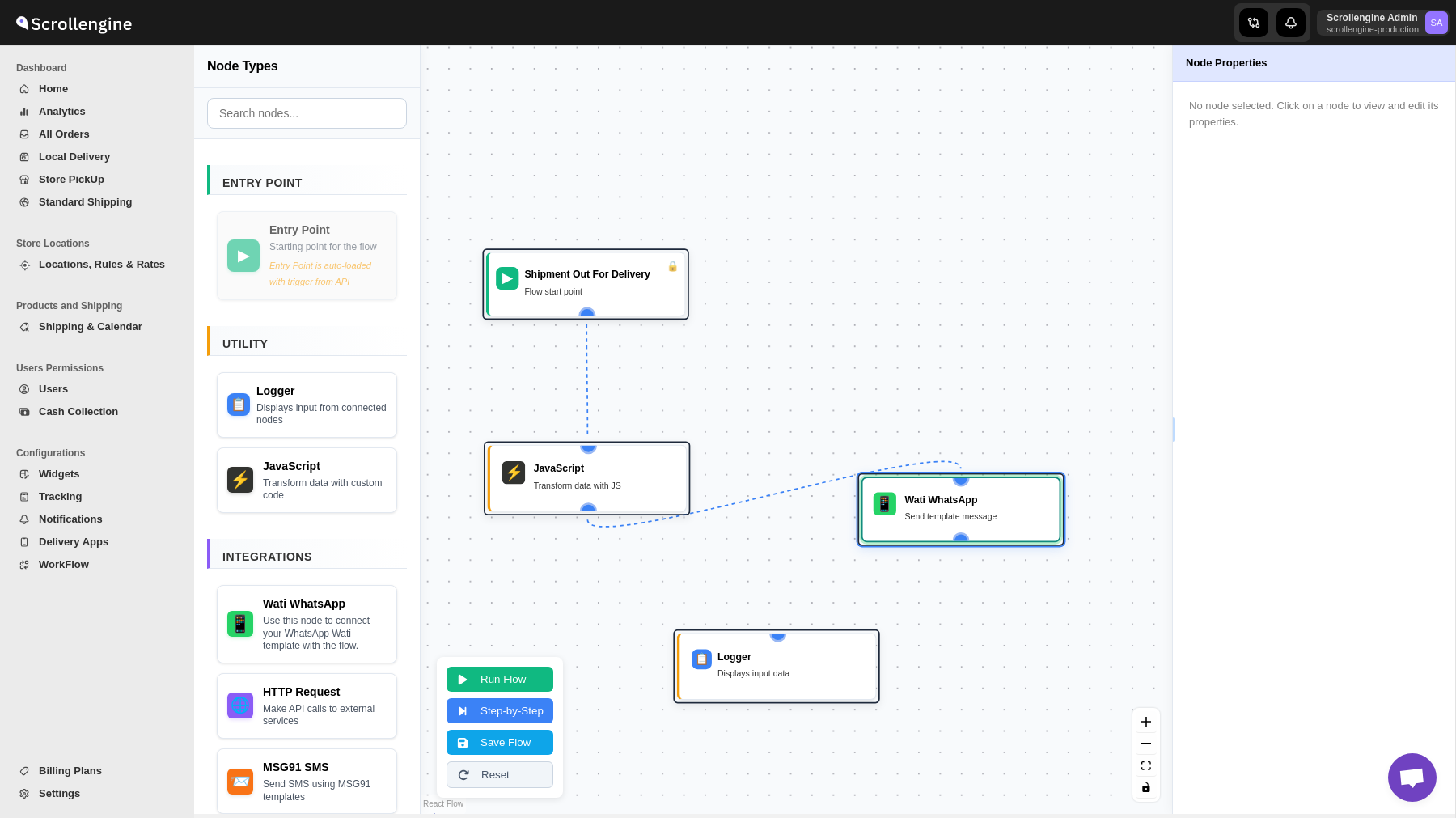
drag, startPoint x: 912, startPoint y: 398, endPoint x: 923, endPoint y: 513, distance: 115.5
click at [923, 513] on div "Send template message" at bounding box center [976, 516] width 144 height 14
click at [953, 529] on div "📱 Wati WhatsApp Send template message" at bounding box center [961, 508] width 182 height 49
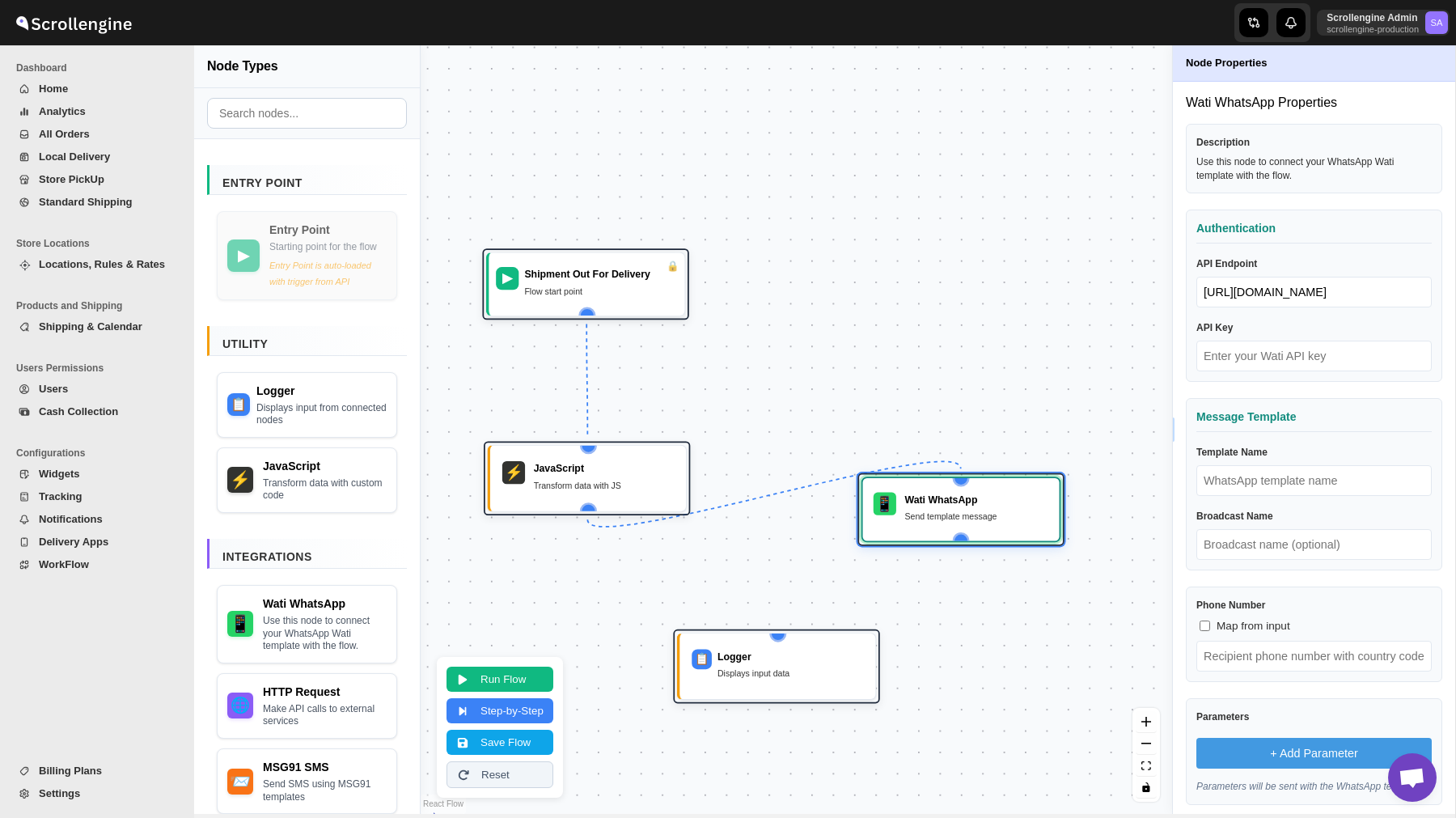
scroll to position [121, 0]
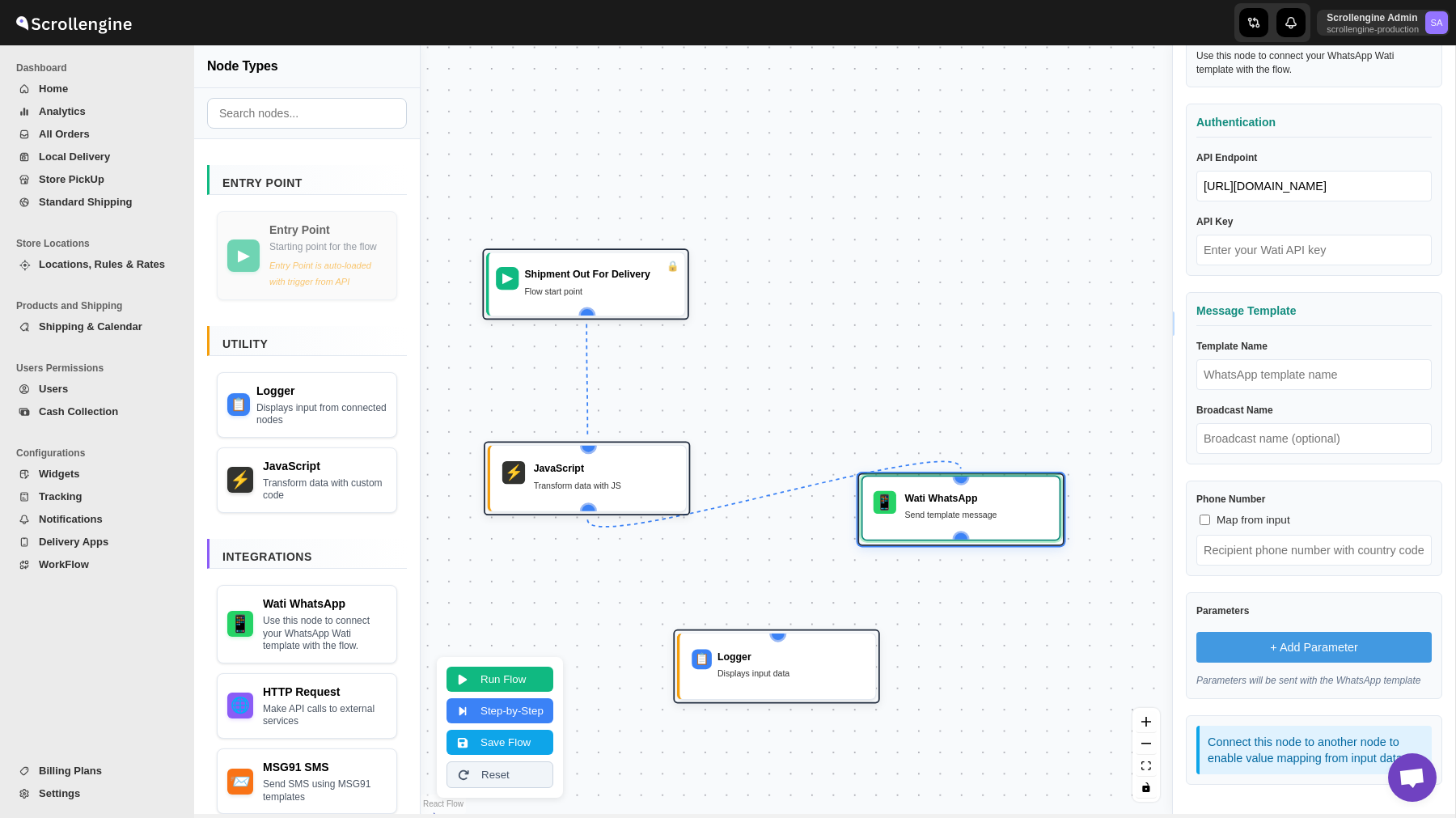
click at [933, 526] on div "📱 Wati WhatsApp Send template message" at bounding box center [961, 508] width 182 height 49
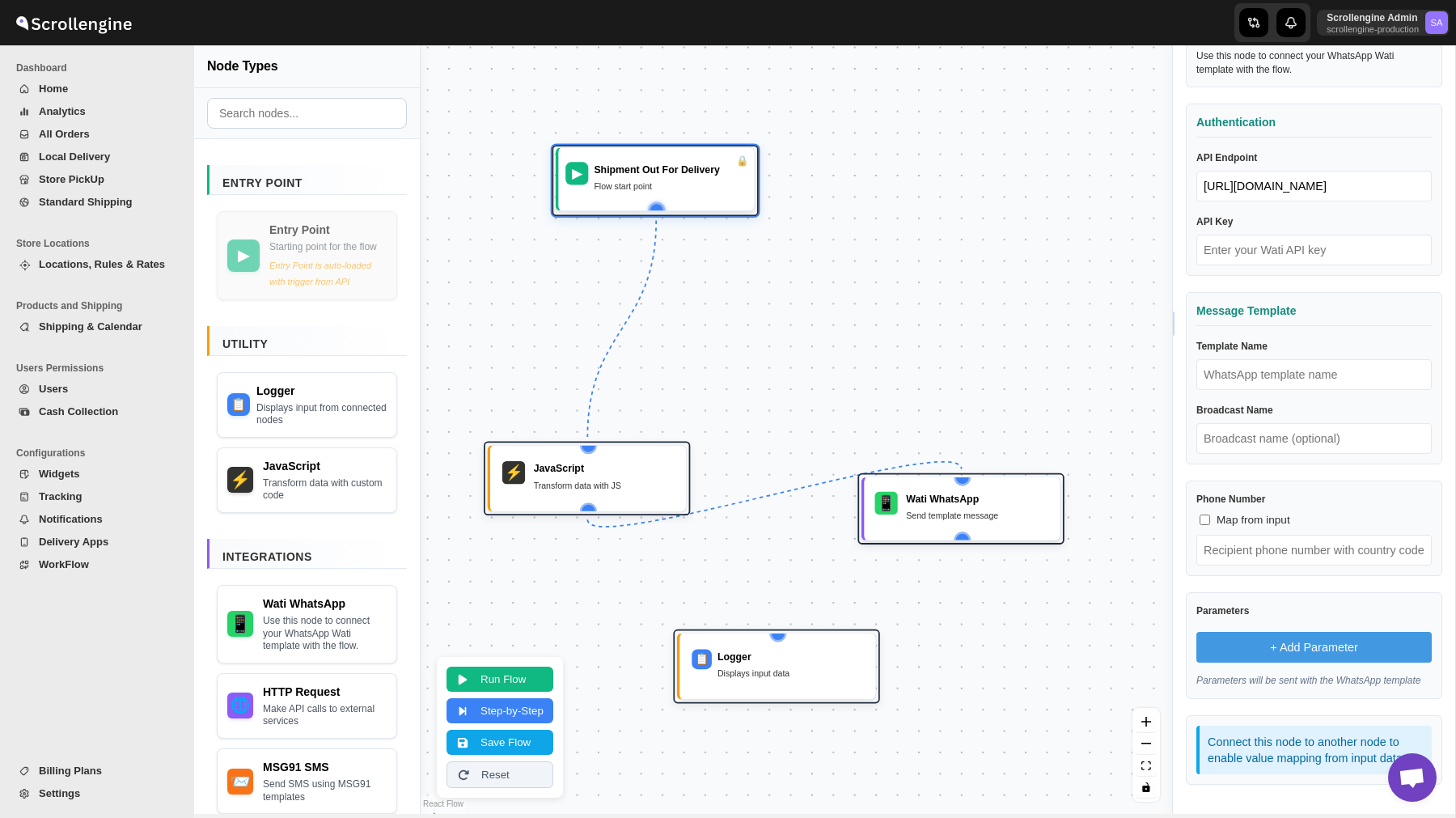
drag, startPoint x: 619, startPoint y: 311, endPoint x: 650, endPoint y: 215, distance: 100.9
click at [650, 211] on div "▶ Shipment Out For Delivery Flow start point" at bounding box center [655, 179] width 200 height 64
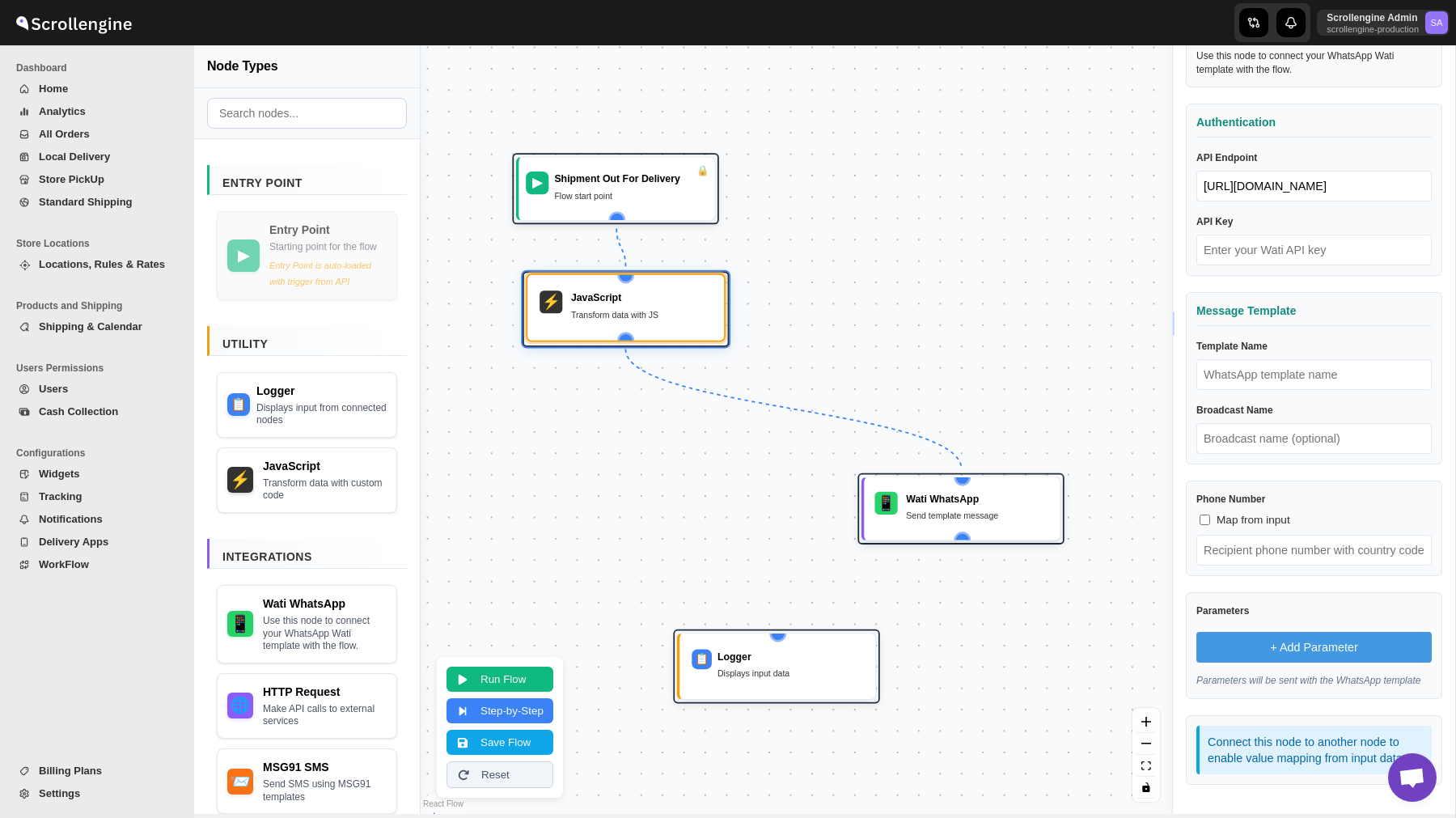
drag, startPoint x: 574, startPoint y: 490, endPoint x: 613, endPoint y: 315, distance: 179.3
click at [613, 315] on div "Transform data with JS" at bounding box center [641, 314] width 141 height 14
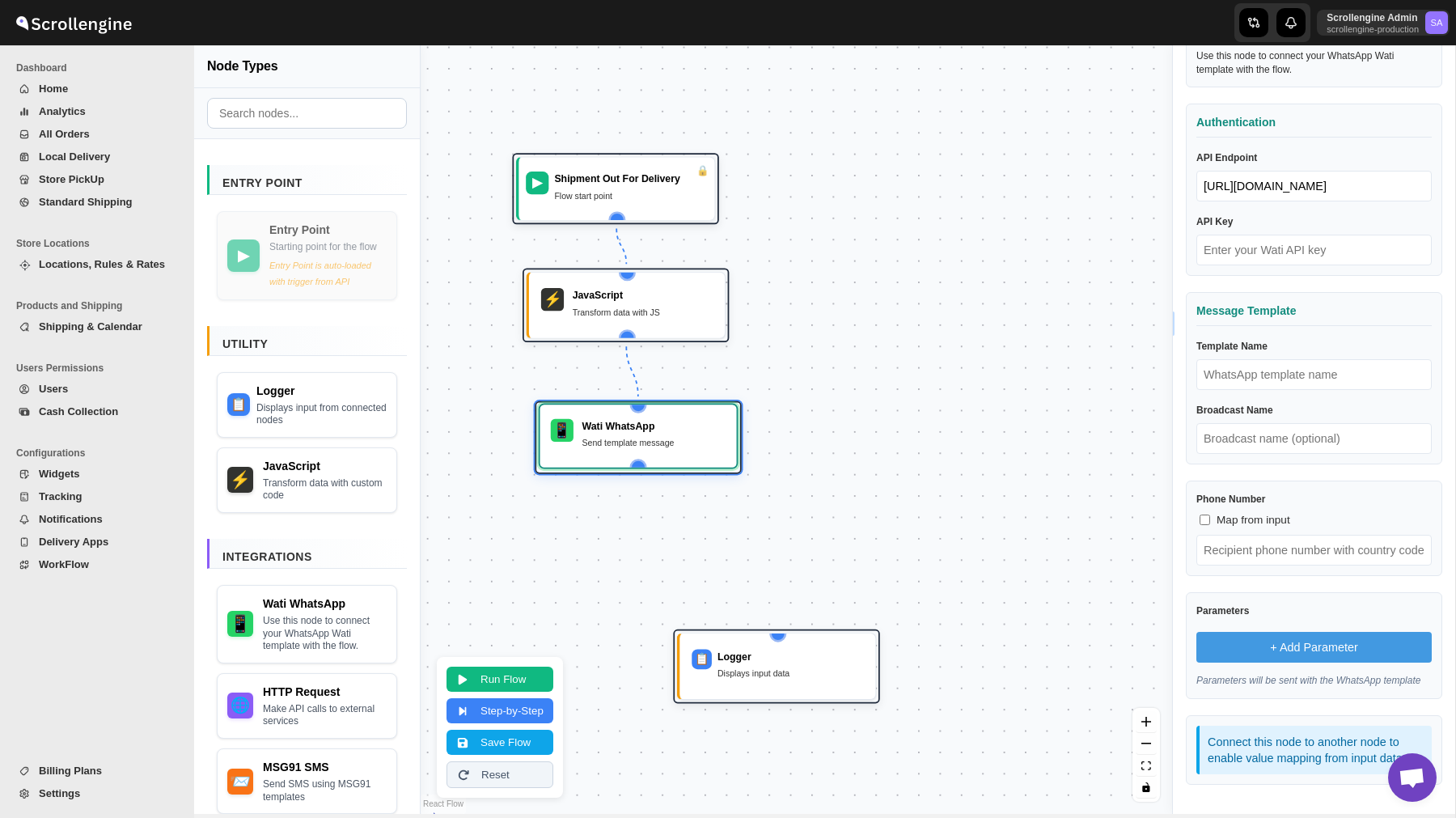
drag, startPoint x: 955, startPoint y: 499, endPoint x: 632, endPoint y: 428, distance: 330.7
click at [632, 428] on div "Wati WhatsApp" at bounding box center [653, 426] width 144 height 14
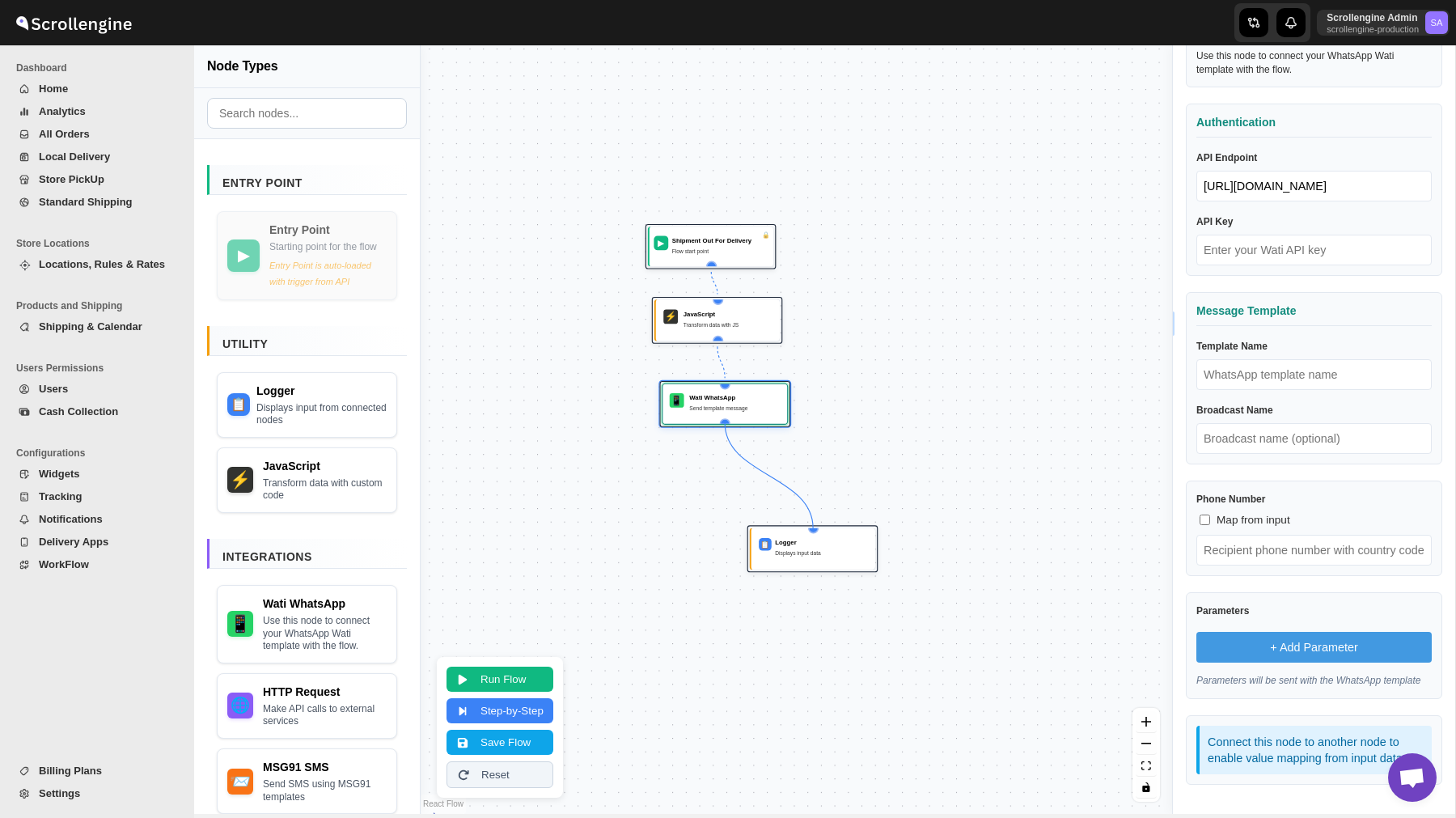
drag, startPoint x: 724, startPoint y: 420, endPoint x: 814, endPoint y: 537, distance: 147.6
click at [795, 537] on div "▶ Shipment Out For Delivery Flow start point ⚡ JavaScript Transform data with J…" at bounding box center [585, 588] width 419 height 428
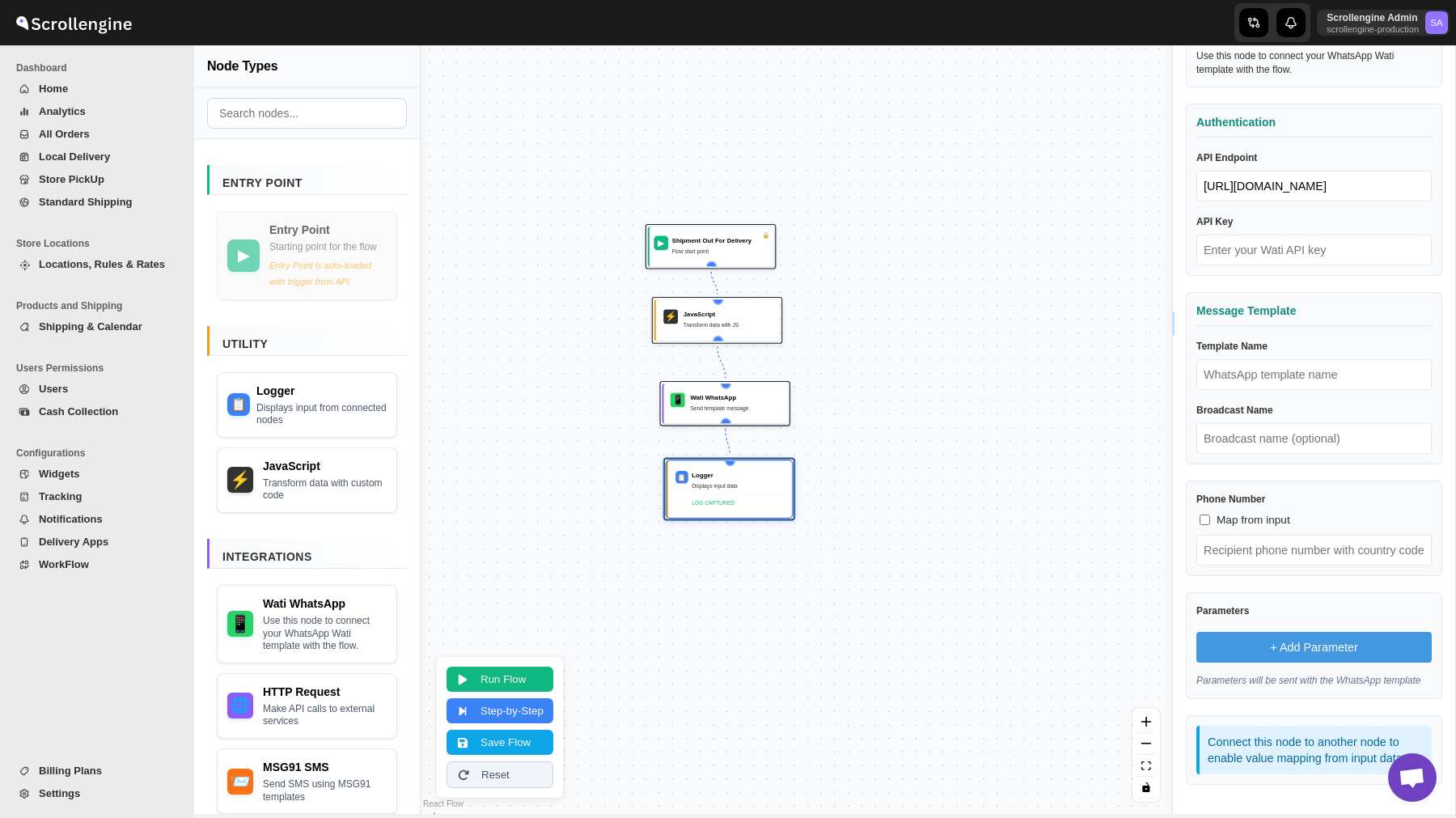
drag, startPoint x: 817, startPoint y: 539, endPoint x: 734, endPoint y: 473, distance: 106.0
click at [734, 473] on div "Logger" at bounding box center [738, 475] width 92 height 9
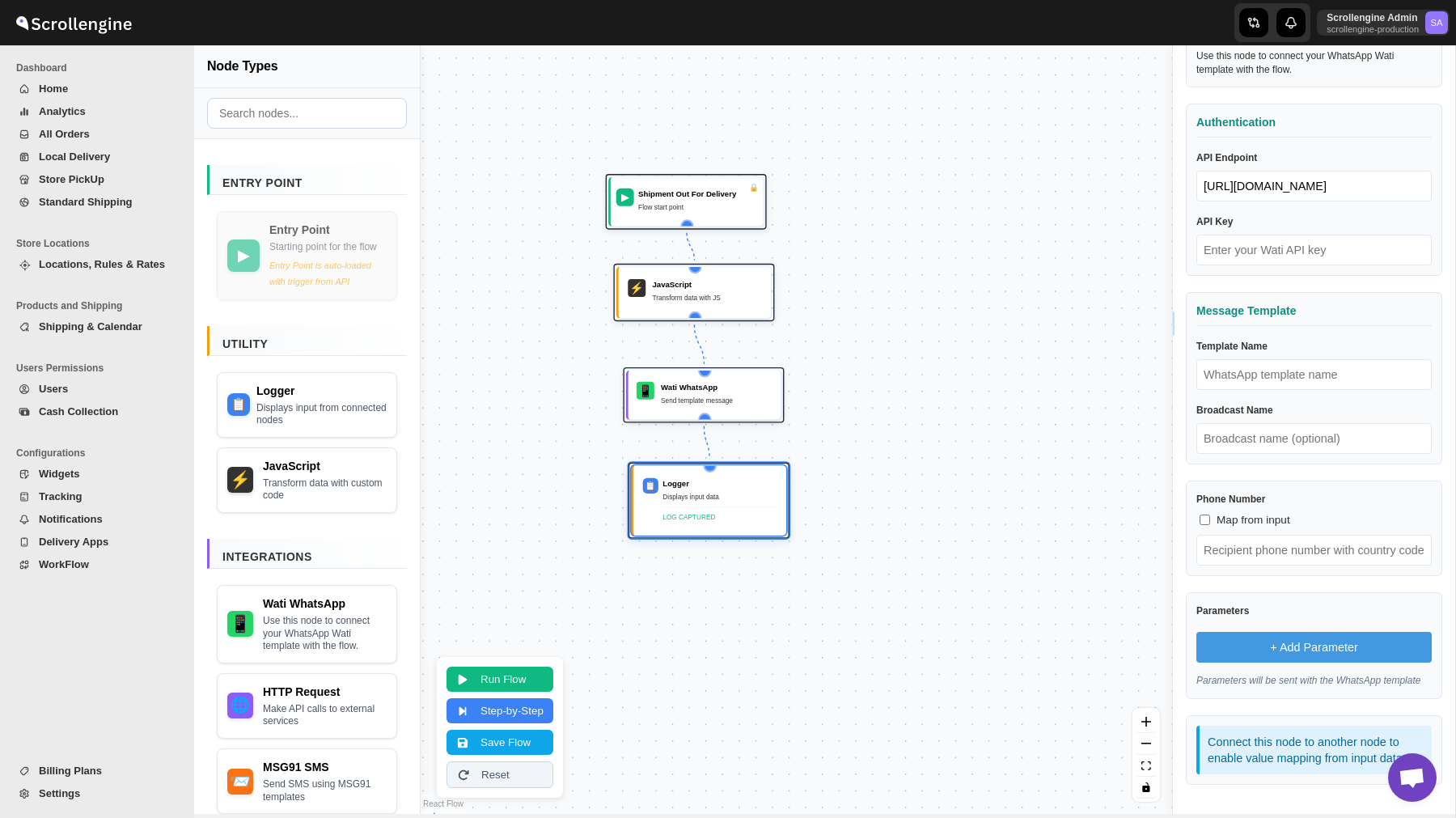
click at [66, 96] on span "Home" at bounding box center [106, 89] width 135 height 16
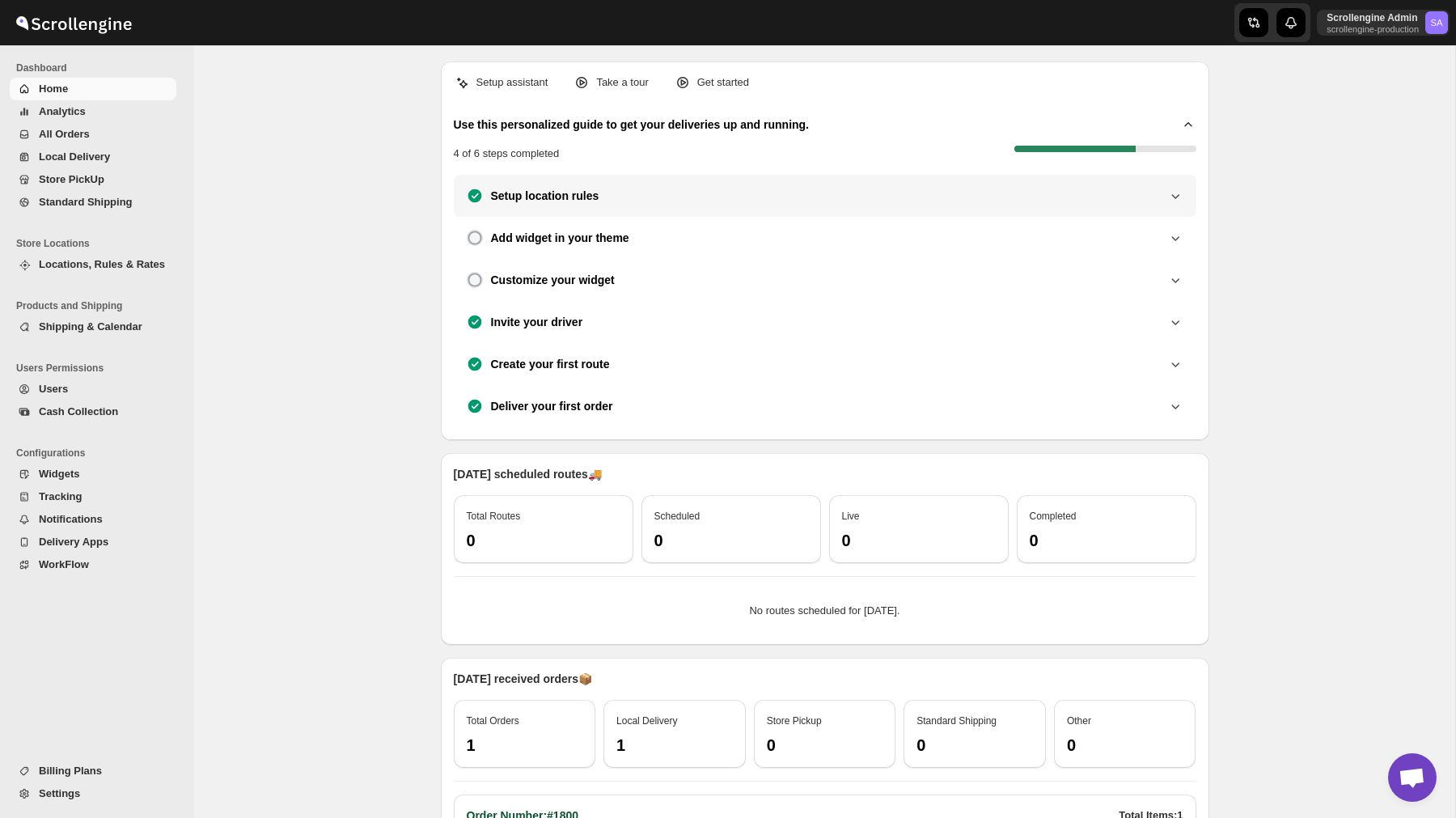
click at [901, 196] on div "Setup location rules" at bounding box center [825, 195] width 716 height 16
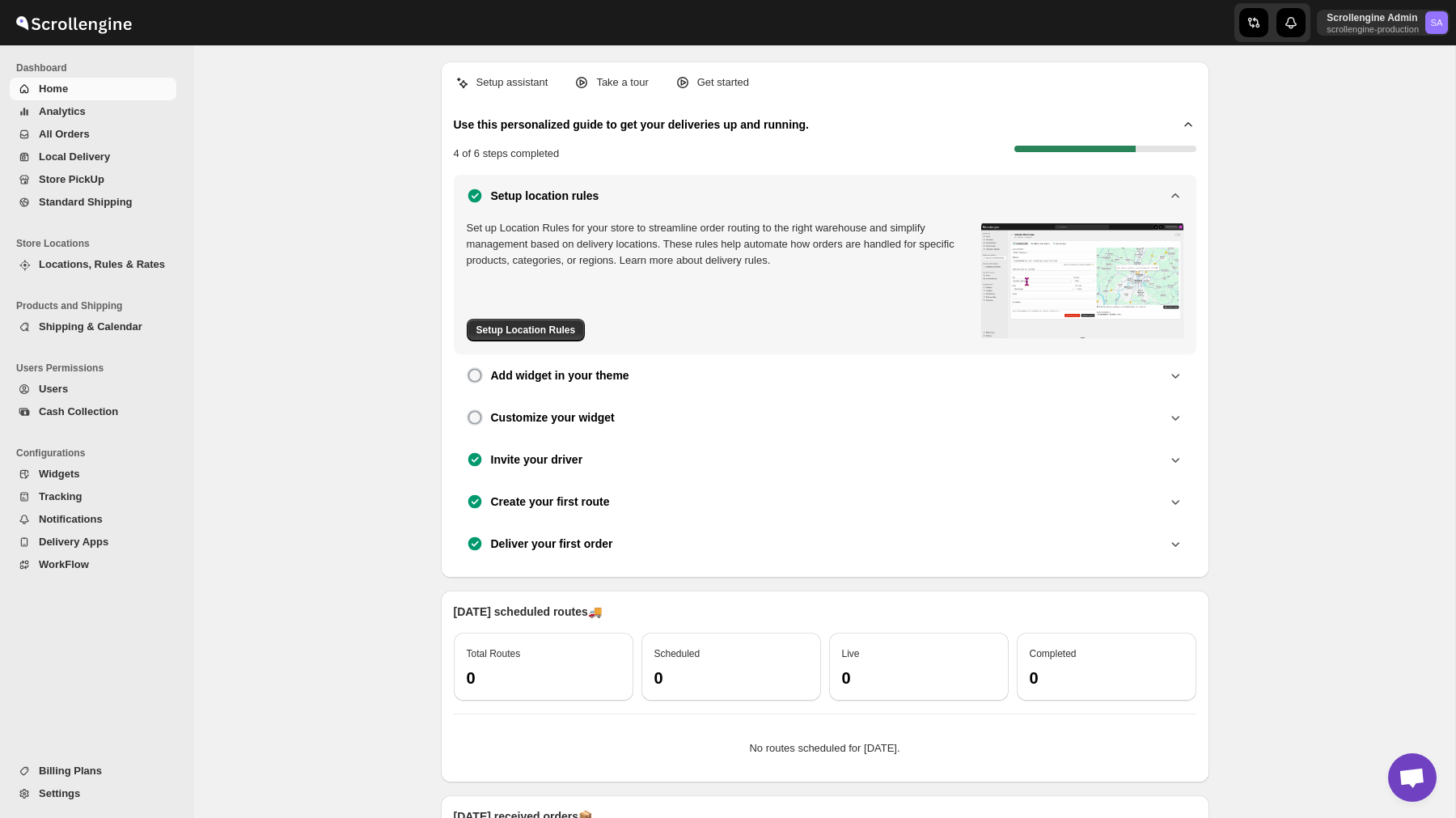
click at [901, 185] on div "Setup location rules Set up Location Rules for your store to streamline order r…" at bounding box center [826, 264] width 743 height 180
click at [1171, 188] on icon at bounding box center [1175, 195] width 16 height 16
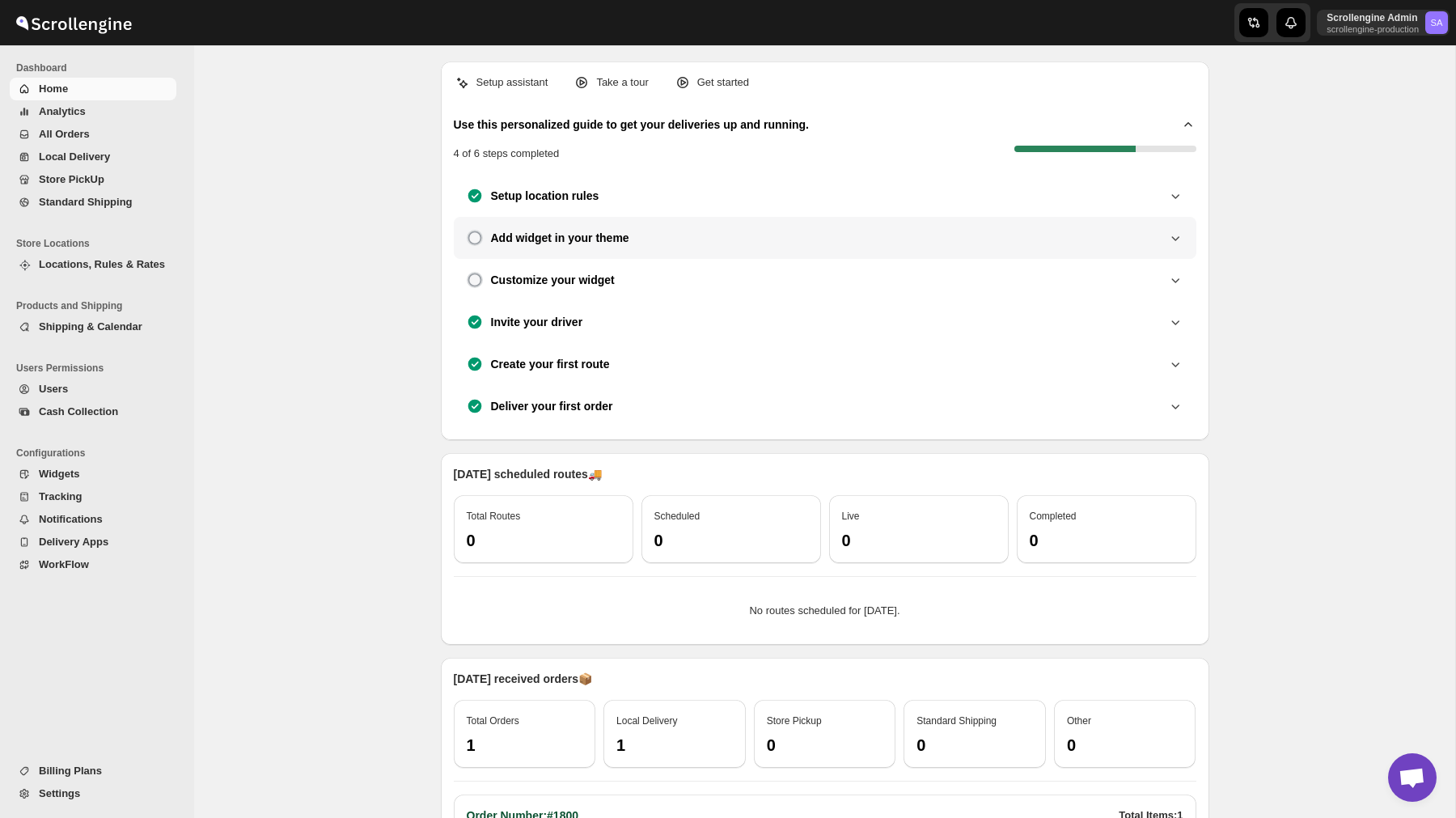
click at [1145, 233] on div "Add widget in your theme" at bounding box center [825, 238] width 716 height 16
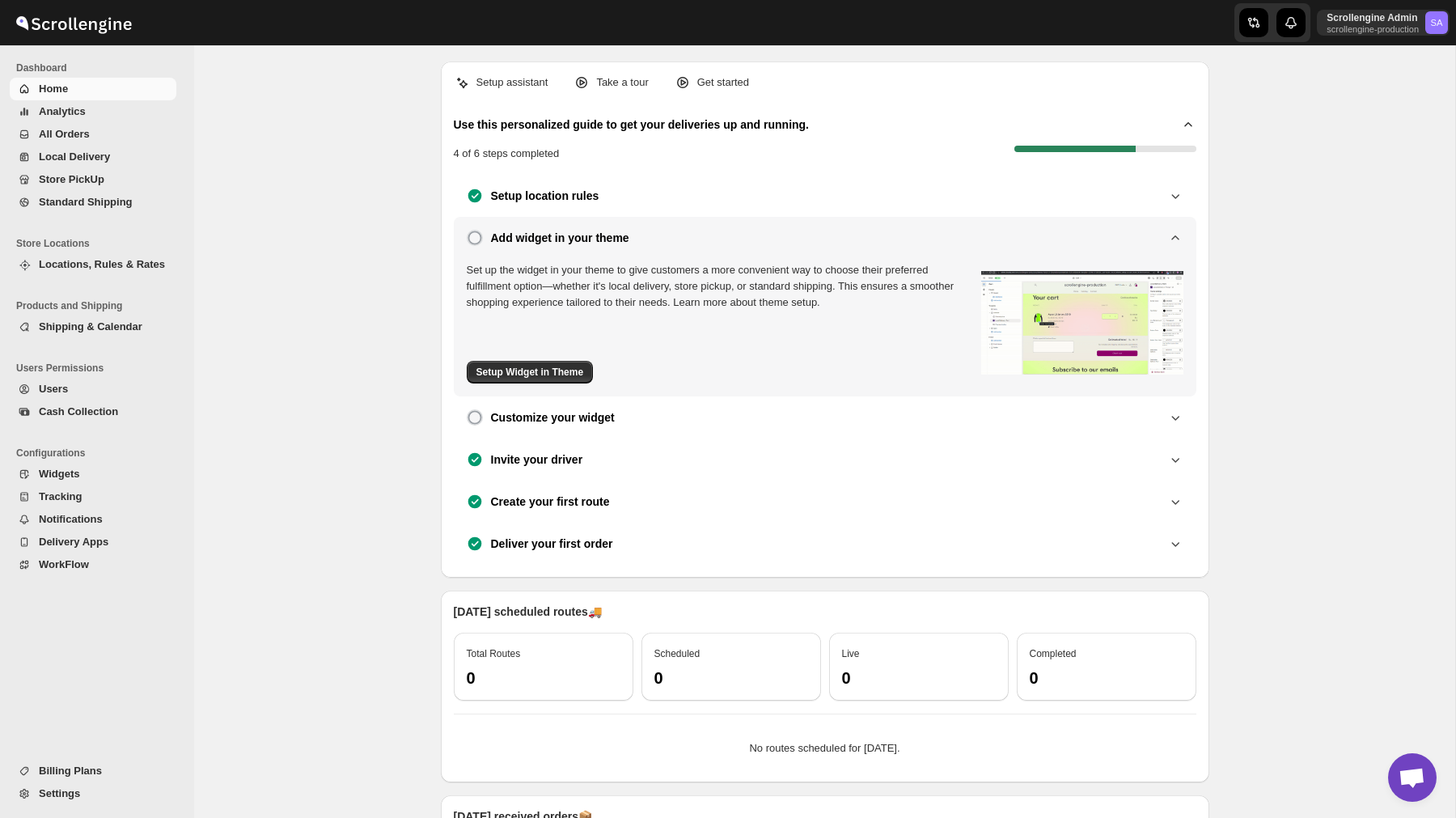
click at [1145, 233] on div "Add widget in your theme" at bounding box center [825, 238] width 716 height 16
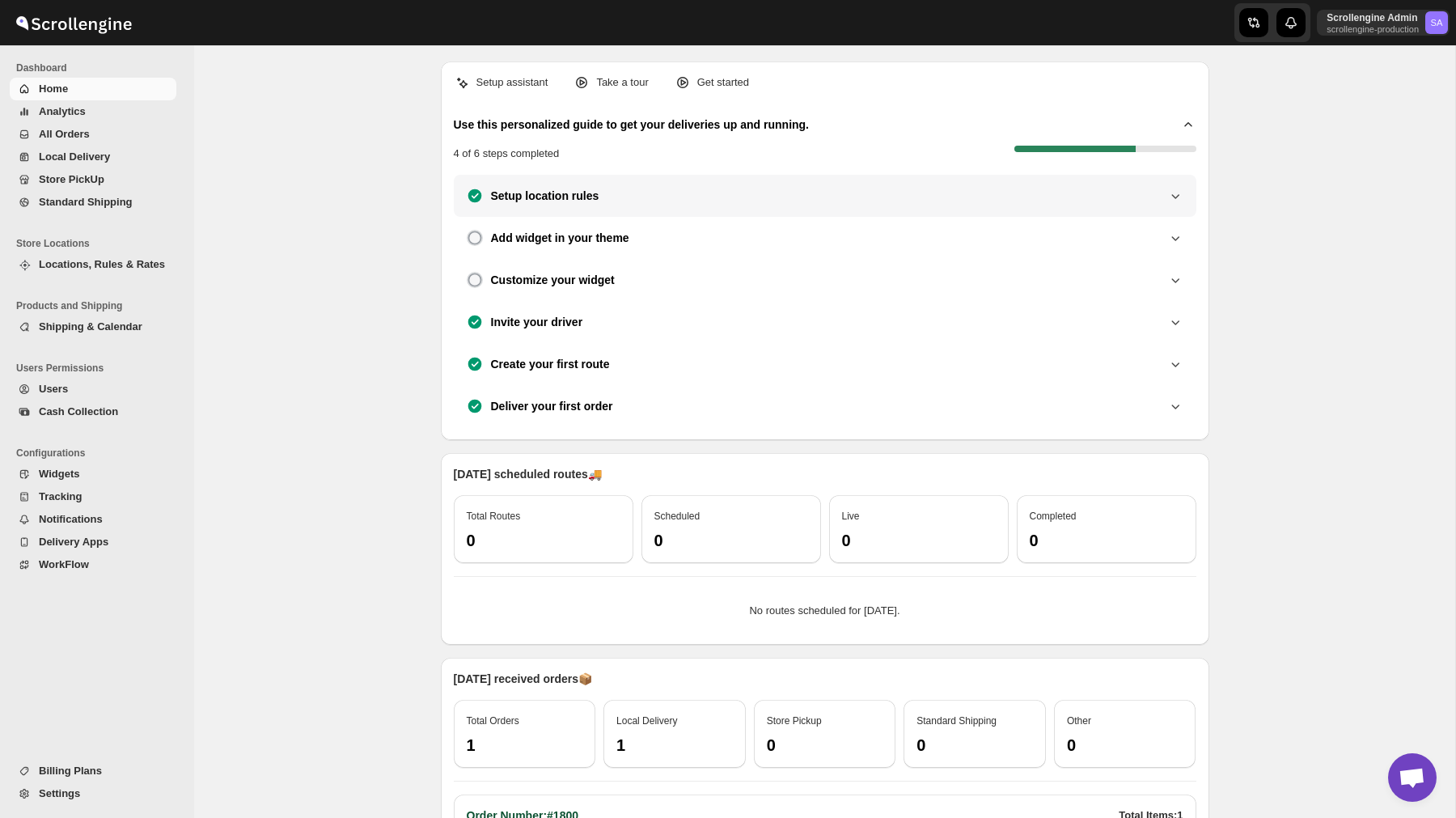
click at [1164, 204] on div "Setup location rules" at bounding box center [826, 195] width 743 height 42
click at [1180, 196] on icon at bounding box center [1175, 195] width 16 height 16
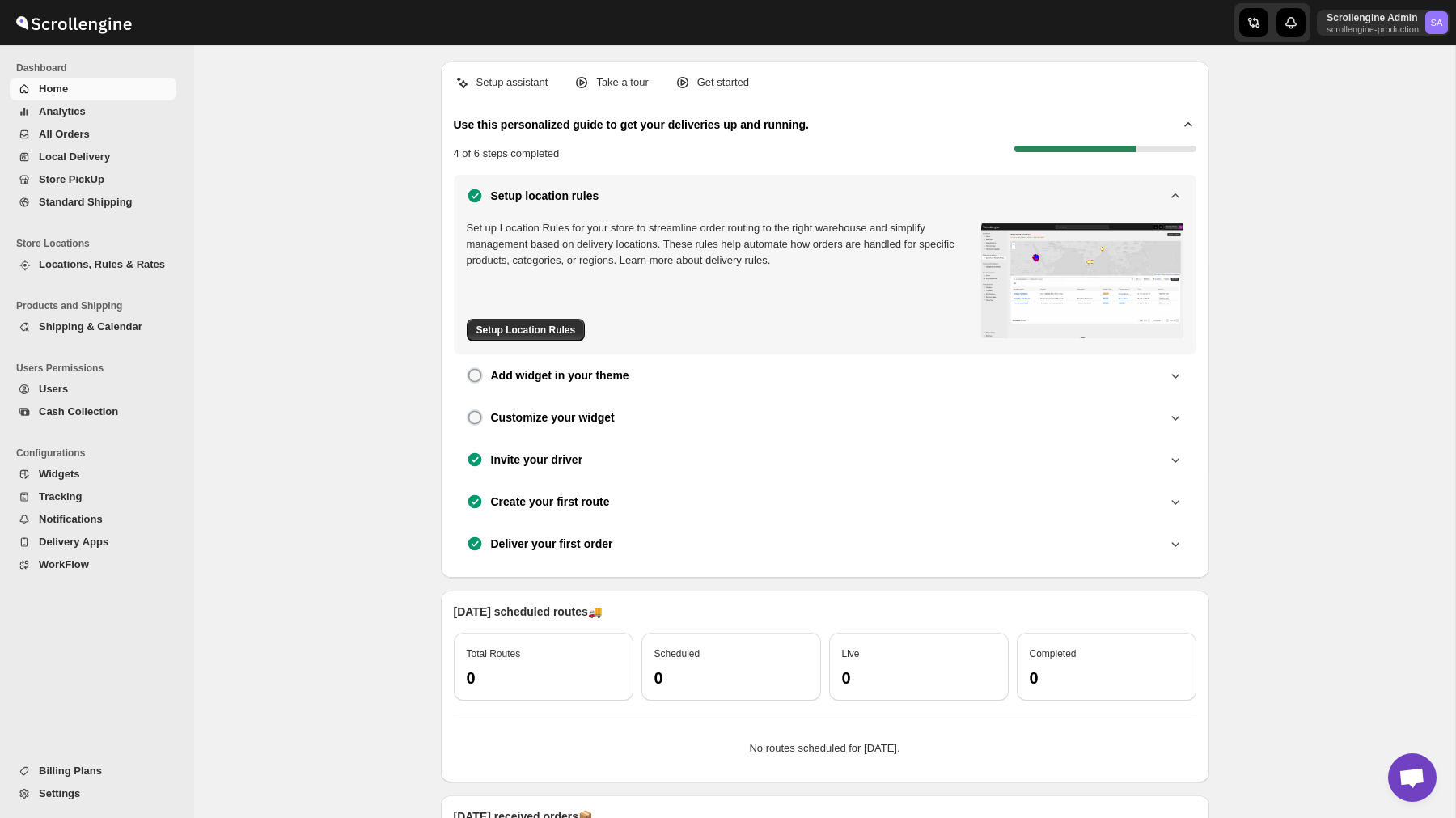
click at [1169, 194] on icon at bounding box center [1175, 195] width 16 height 16
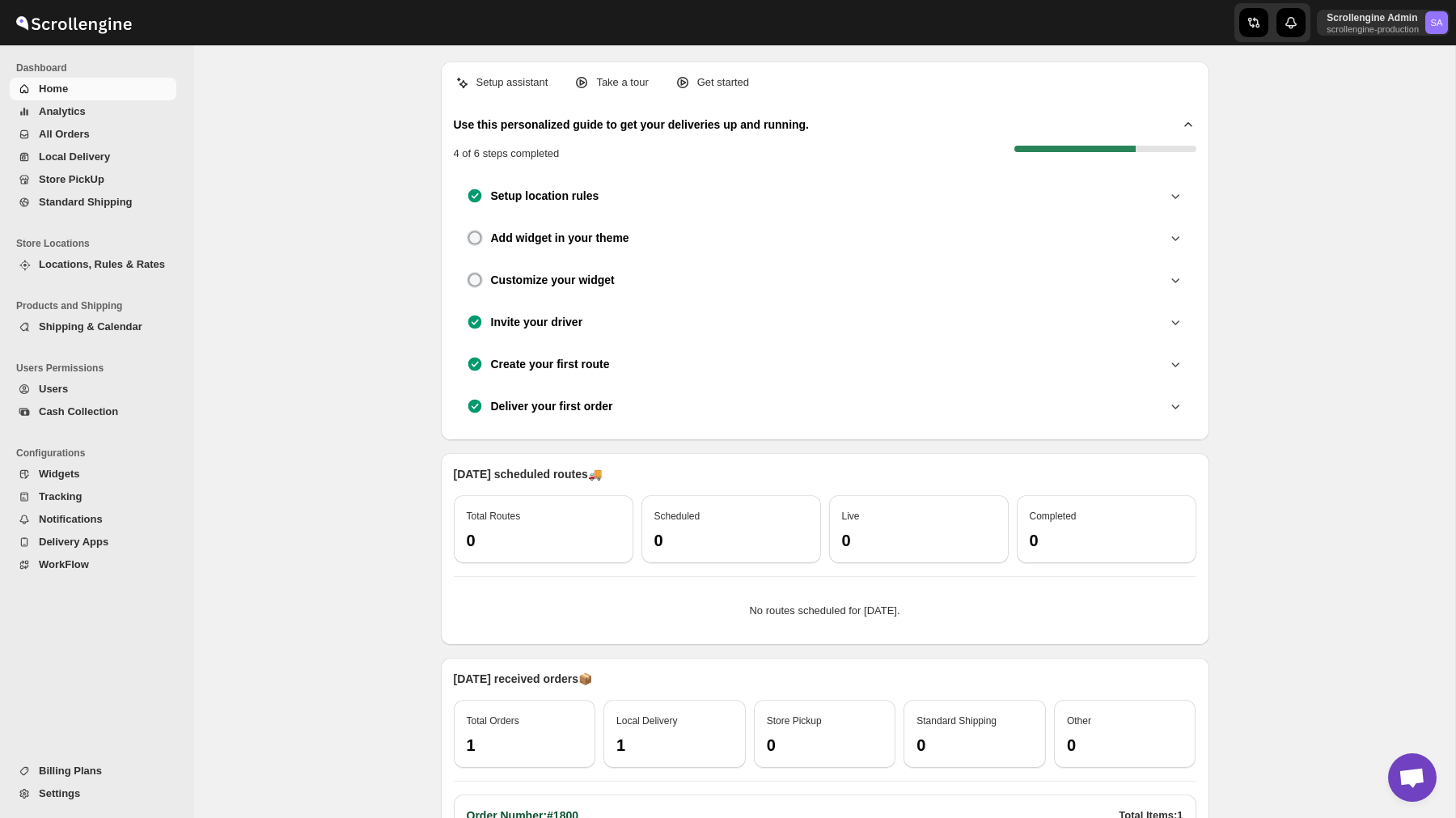
click at [1306, 262] on div "Setup assistant Take a tour Get started Use this personalized guide to get your…" at bounding box center [825, 510] width 1261 height 930
click at [1171, 319] on icon at bounding box center [1175, 321] width 16 height 16
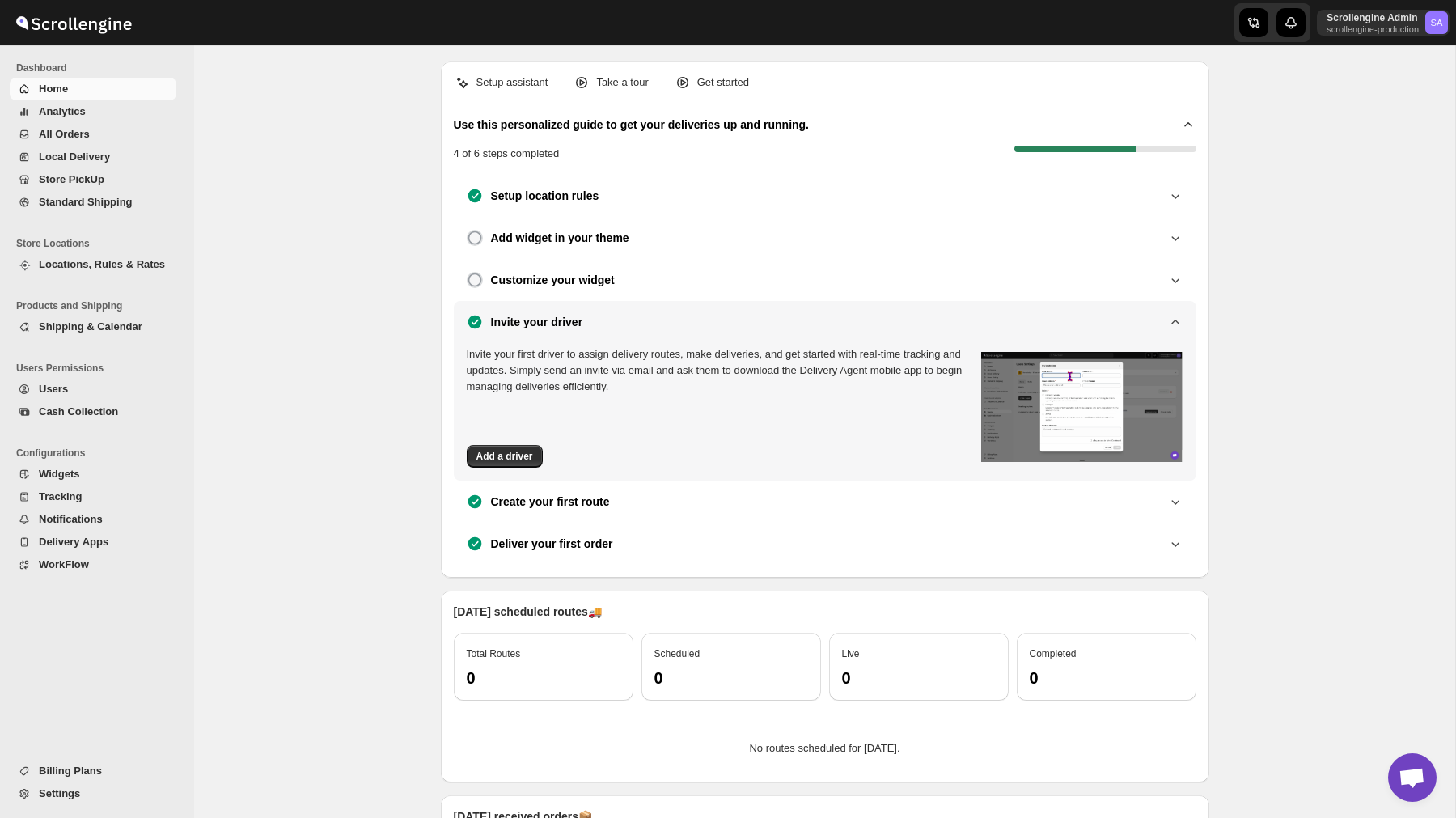
click at [1171, 319] on icon at bounding box center [1175, 321] width 16 height 16
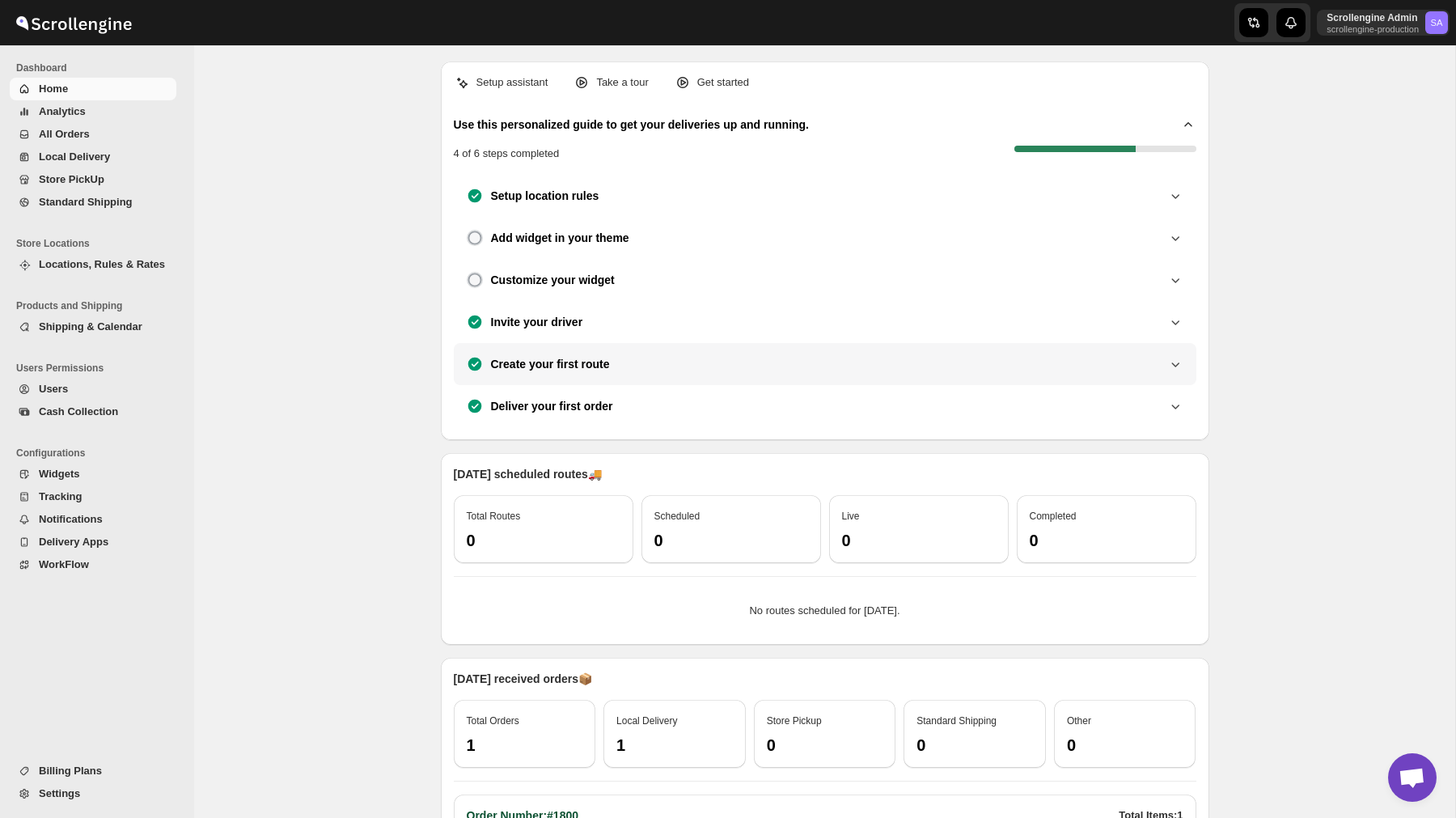
click at [1154, 376] on div "Create your first route" at bounding box center [826, 364] width 743 height 42
click at [1168, 364] on icon at bounding box center [1175, 364] width 16 height 16
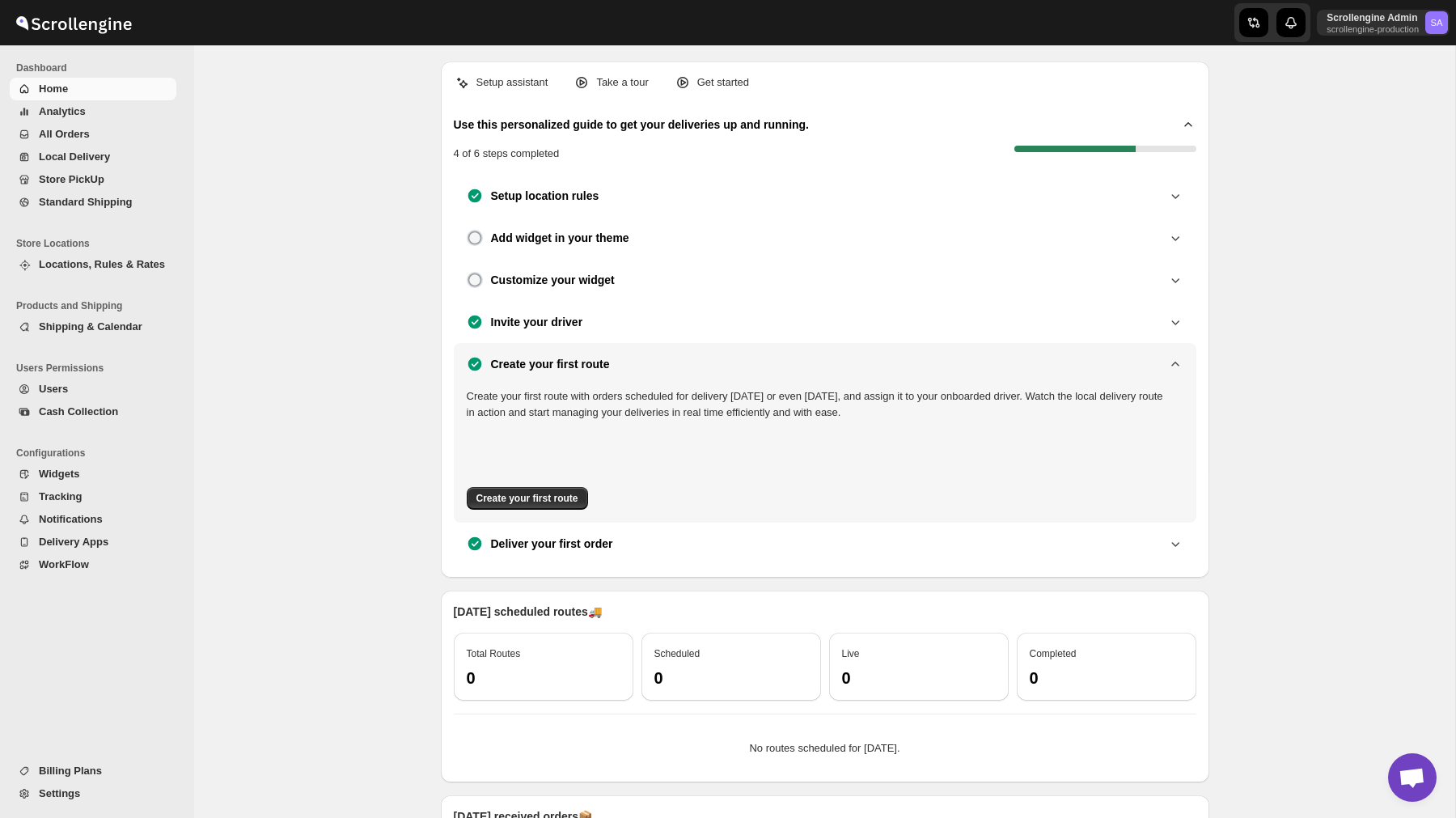
click at [968, 364] on div "Create your first route" at bounding box center [825, 364] width 716 height 16
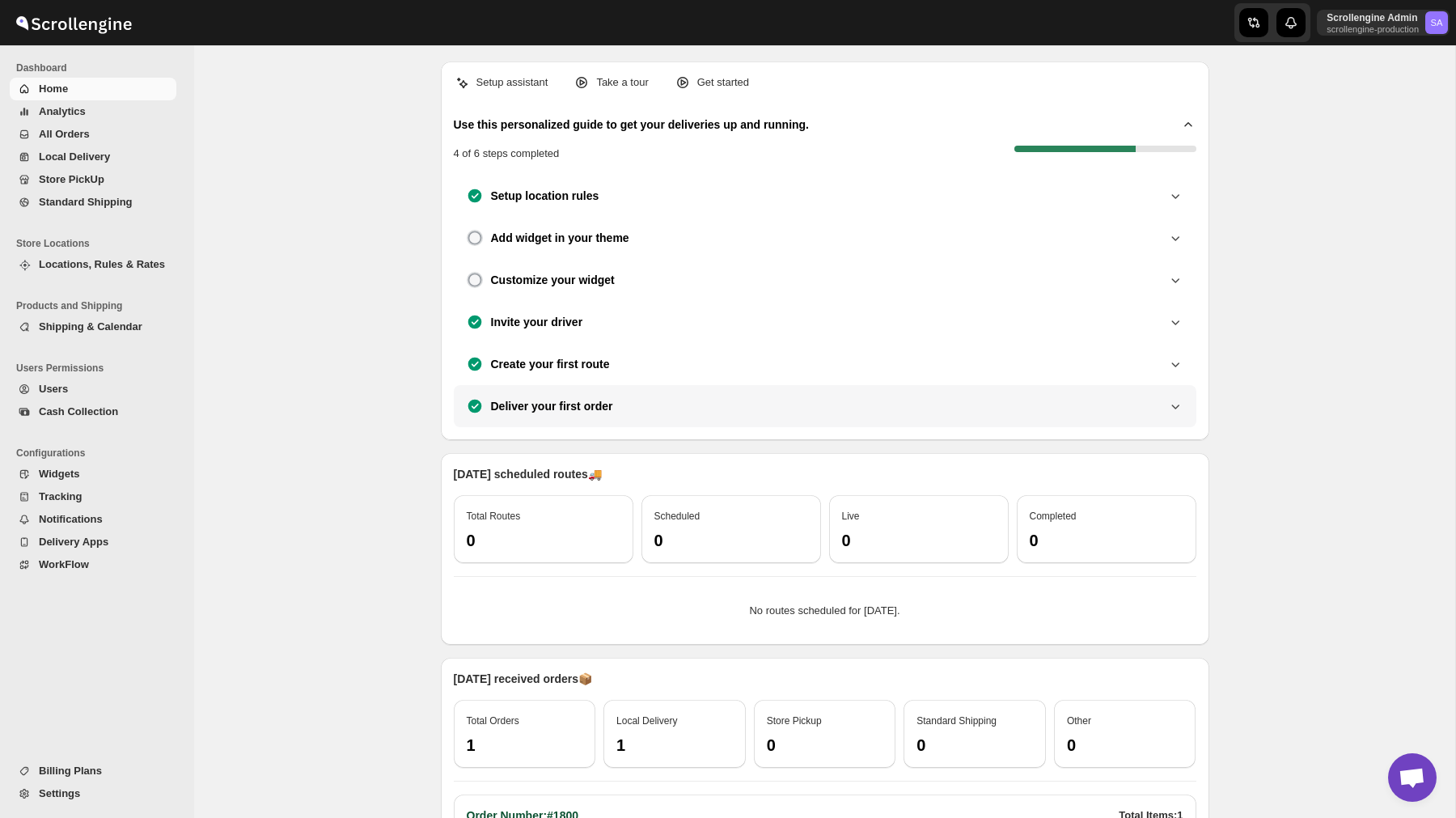
click at [938, 407] on div "Deliver your first order" at bounding box center [825, 406] width 716 height 16
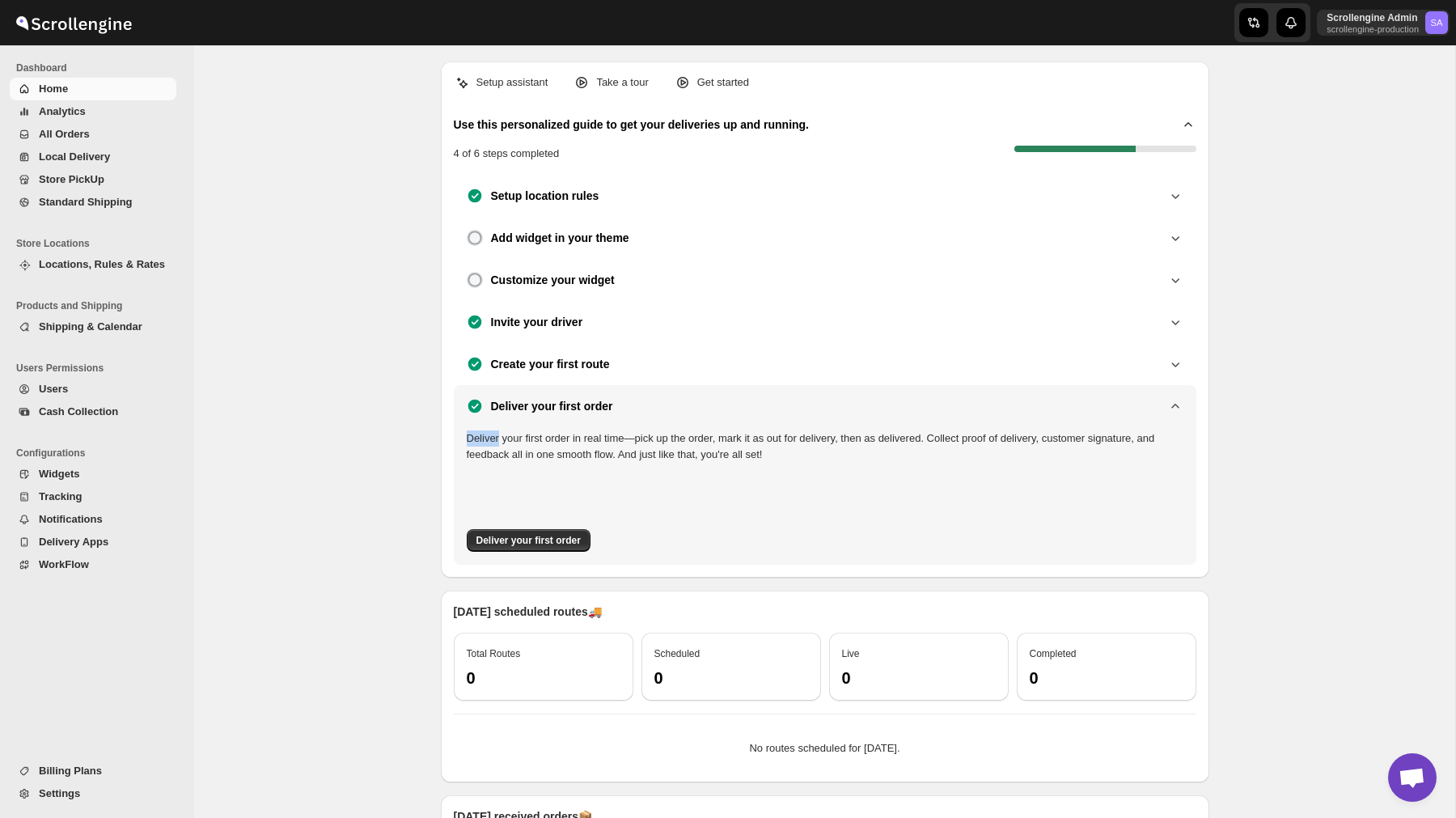
click at [938, 407] on div "Deliver your first order" at bounding box center [825, 406] width 716 height 16
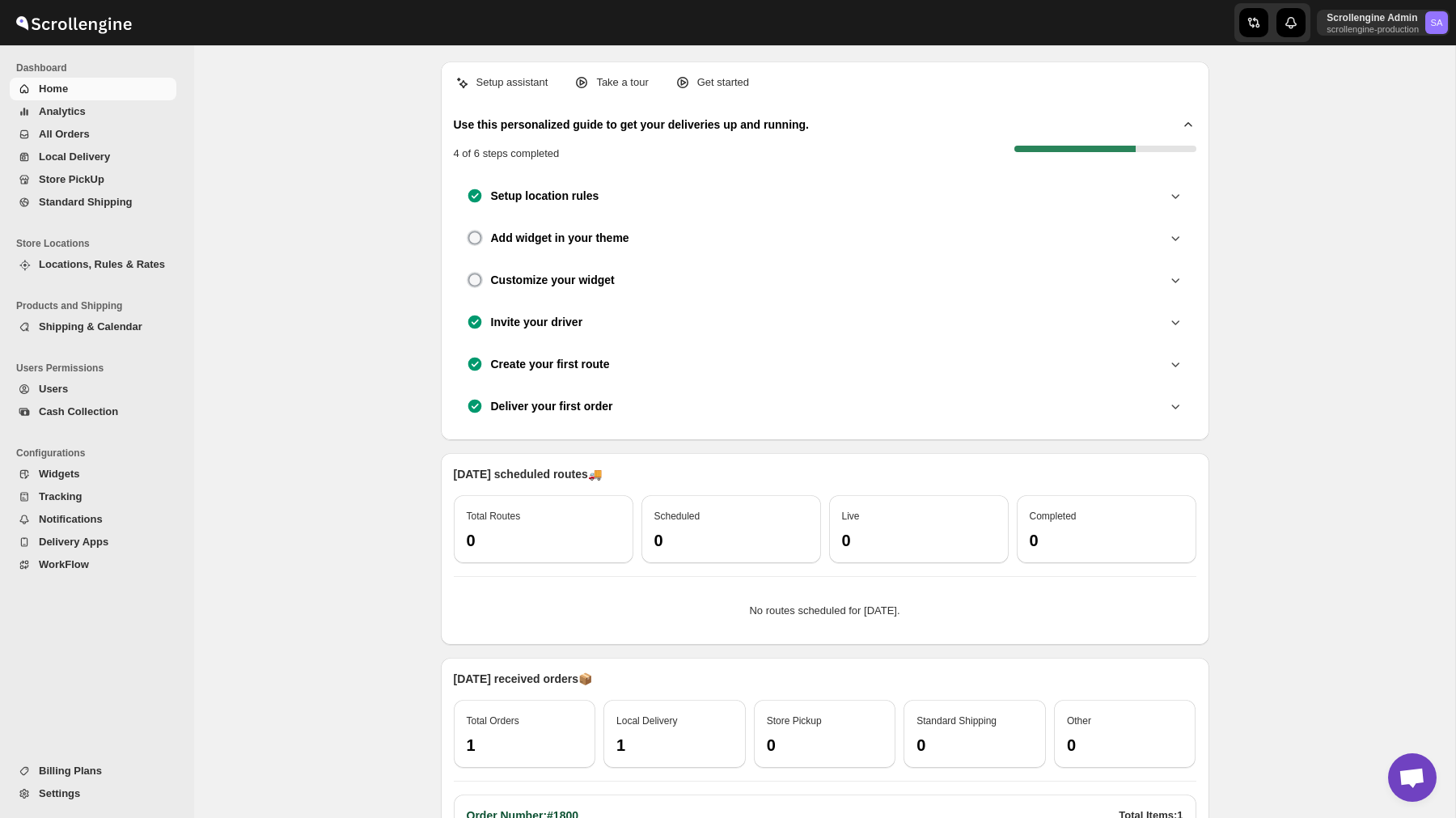
click at [1336, 403] on div "Setup assistant Take a tour Get started Use this personalized guide to get your…" at bounding box center [825, 510] width 1261 height 930
click at [356, 356] on div "Setup assistant Take a tour Get started Use this personalized guide to get your…" at bounding box center [825, 510] width 1261 height 930
